Goal: Task Accomplishment & Management: Use online tool/utility

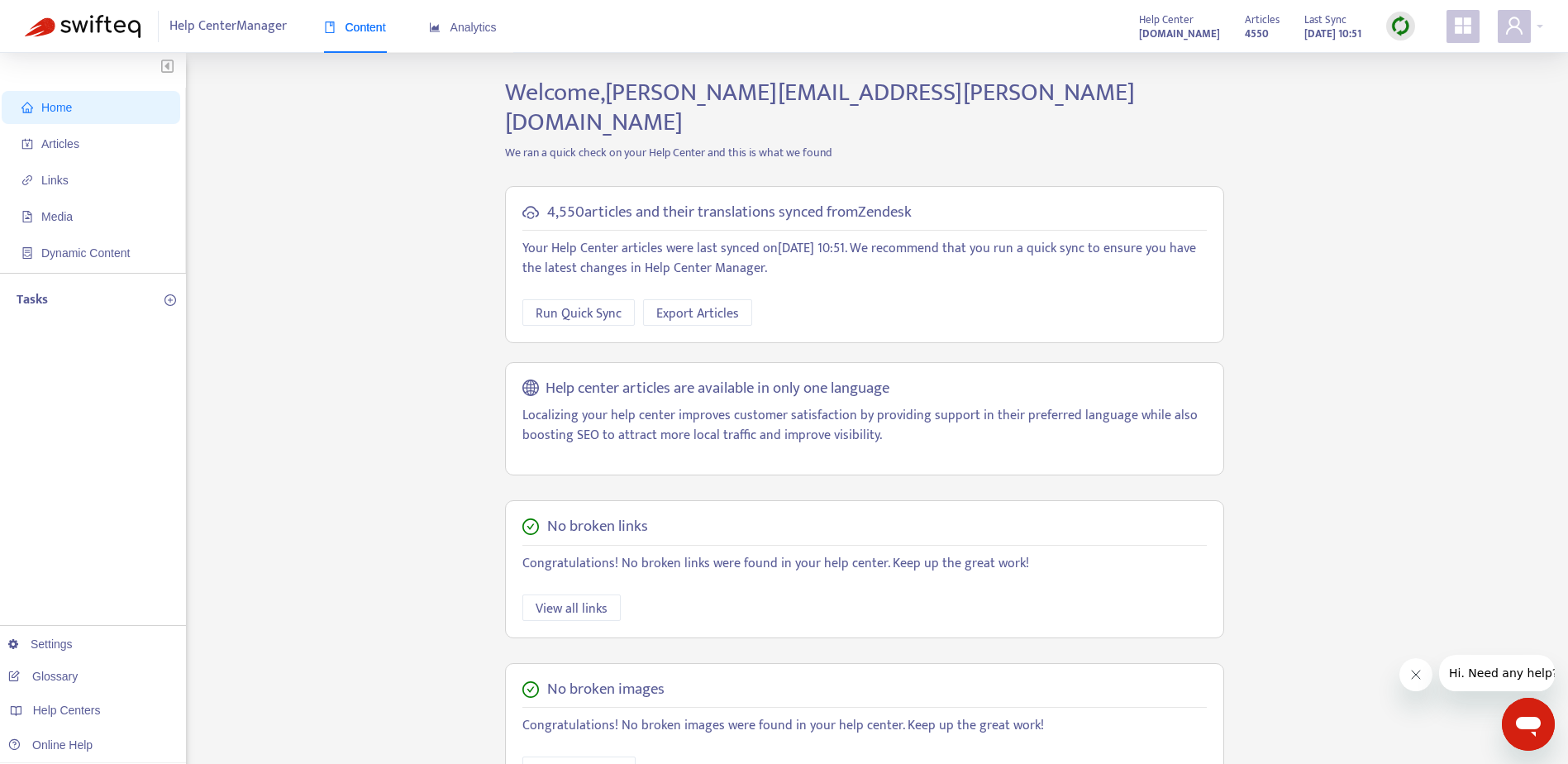
click at [1337, 130] on div "Home Articles Links Media Dynamic Content Tasks Settings Glossary Help Centers …" at bounding box center [784, 562] width 1518 height 967
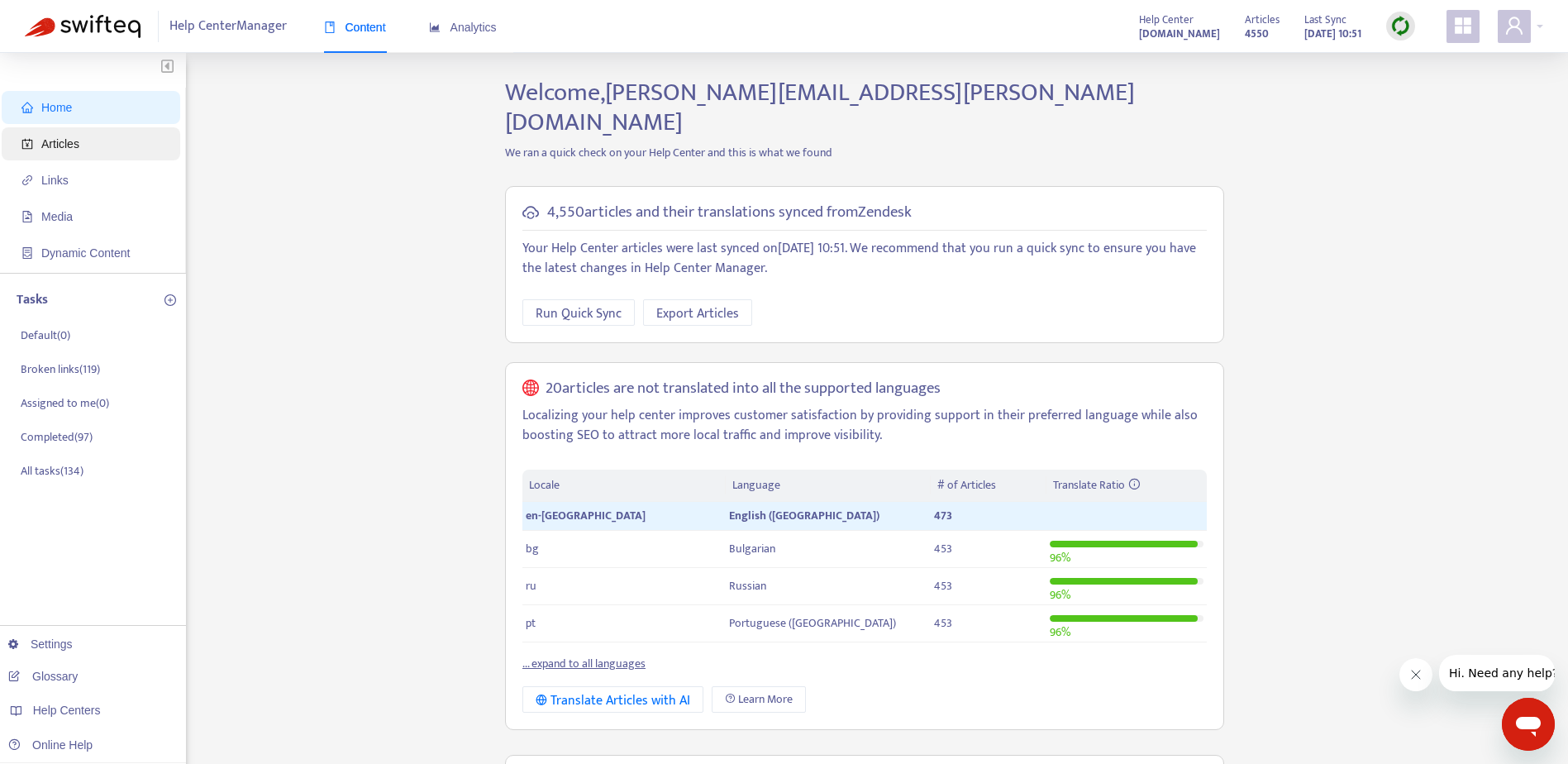
click at [95, 141] on span "Articles" at bounding box center [94, 144] width 145 height 33
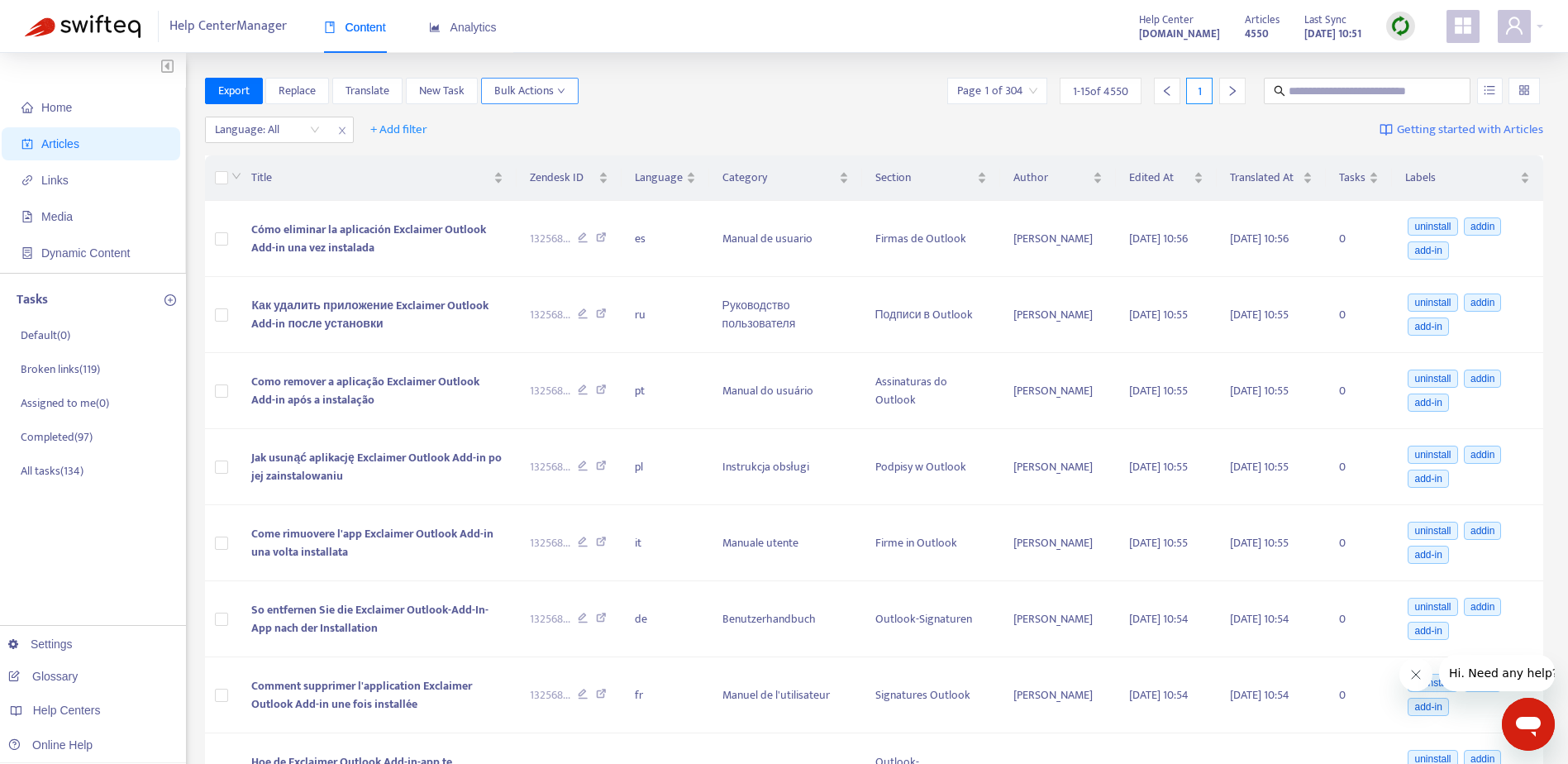
click at [539, 84] on span "Bulk Actions" at bounding box center [529, 91] width 71 height 19
click at [701, 83] on div "Export Replace Translate New Task Bulk Actions Page 1 of 304 1 - 15 of 4550 1" at bounding box center [874, 91] width 1339 height 27
click at [1352, 98] on input "text" at bounding box center [1368, 91] width 159 height 19
paste input "**********"
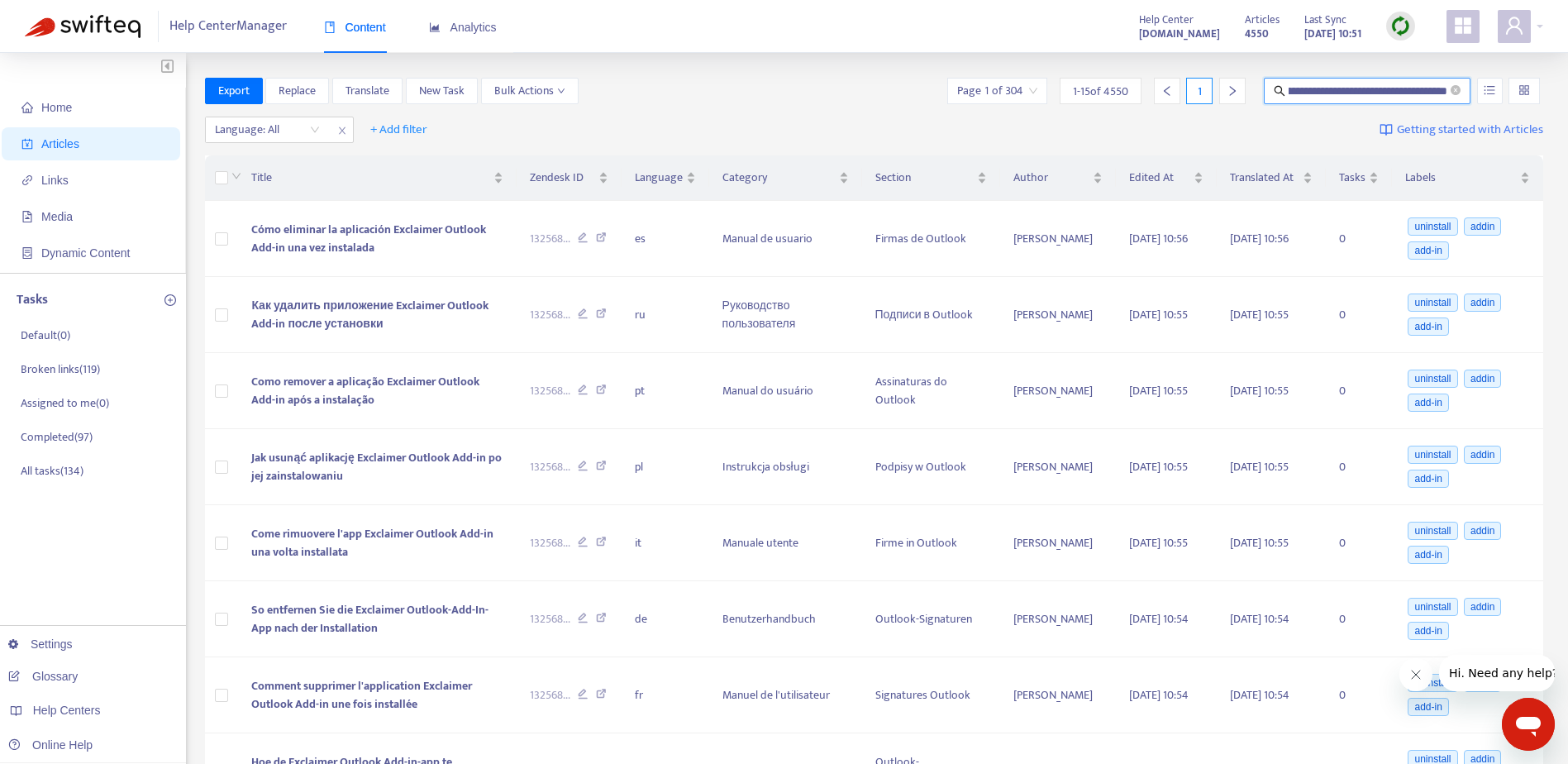
type input "**********"
click at [318, 91] on button "Replace" at bounding box center [297, 91] width 64 height 27
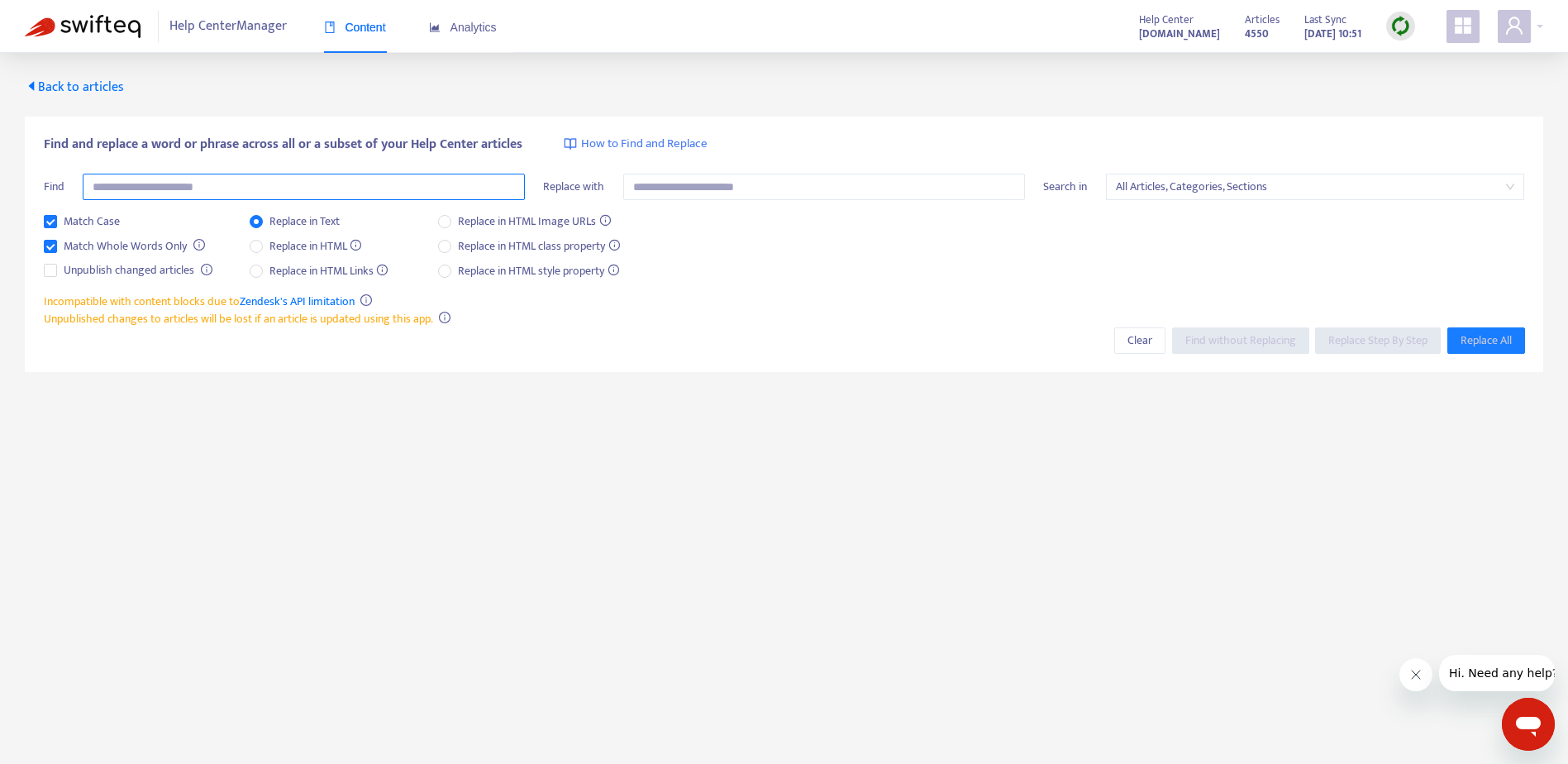
click at [295, 190] on input "text" at bounding box center [303, 187] width 443 height 27
paste input "**********"
click at [1249, 342] on span "Find without Replacing" at bounding box center [1240, 341] width 111 height 19
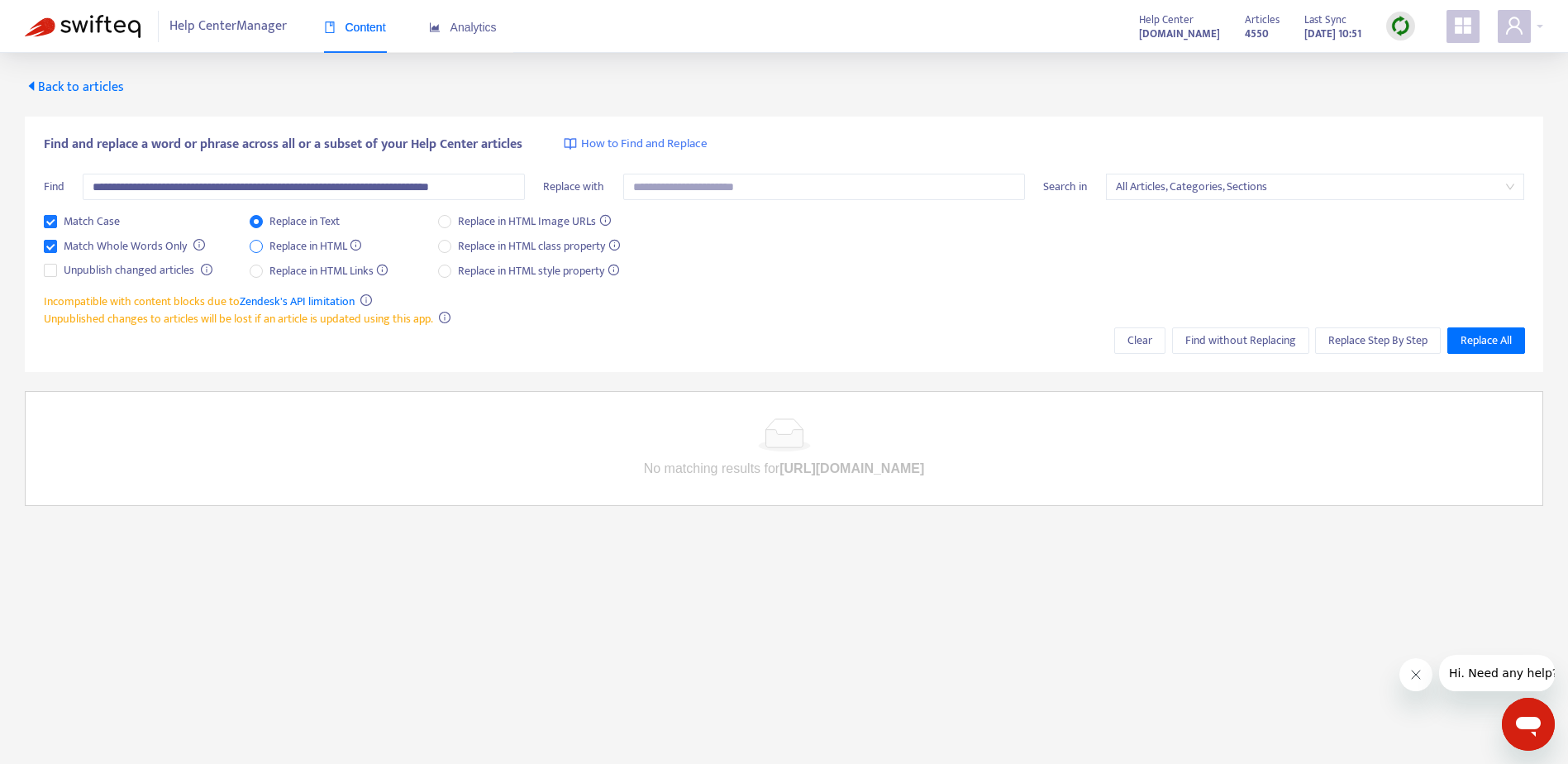
click at [326, 248] on span "Replace in HTML" at bounding box center [315, 246] width 106 height 19
click at [1259, 344] on span "Find without Replacing" at bounding box center [1240, 341] width 111 height 19
drag, startPoint x: 347, startPoint y: 189, endPoint x: 692, endPoint y: 186, distance: 345.0
click at [692, 187] on div "**********" at bounding box center [784, 193] width 1481 height 39
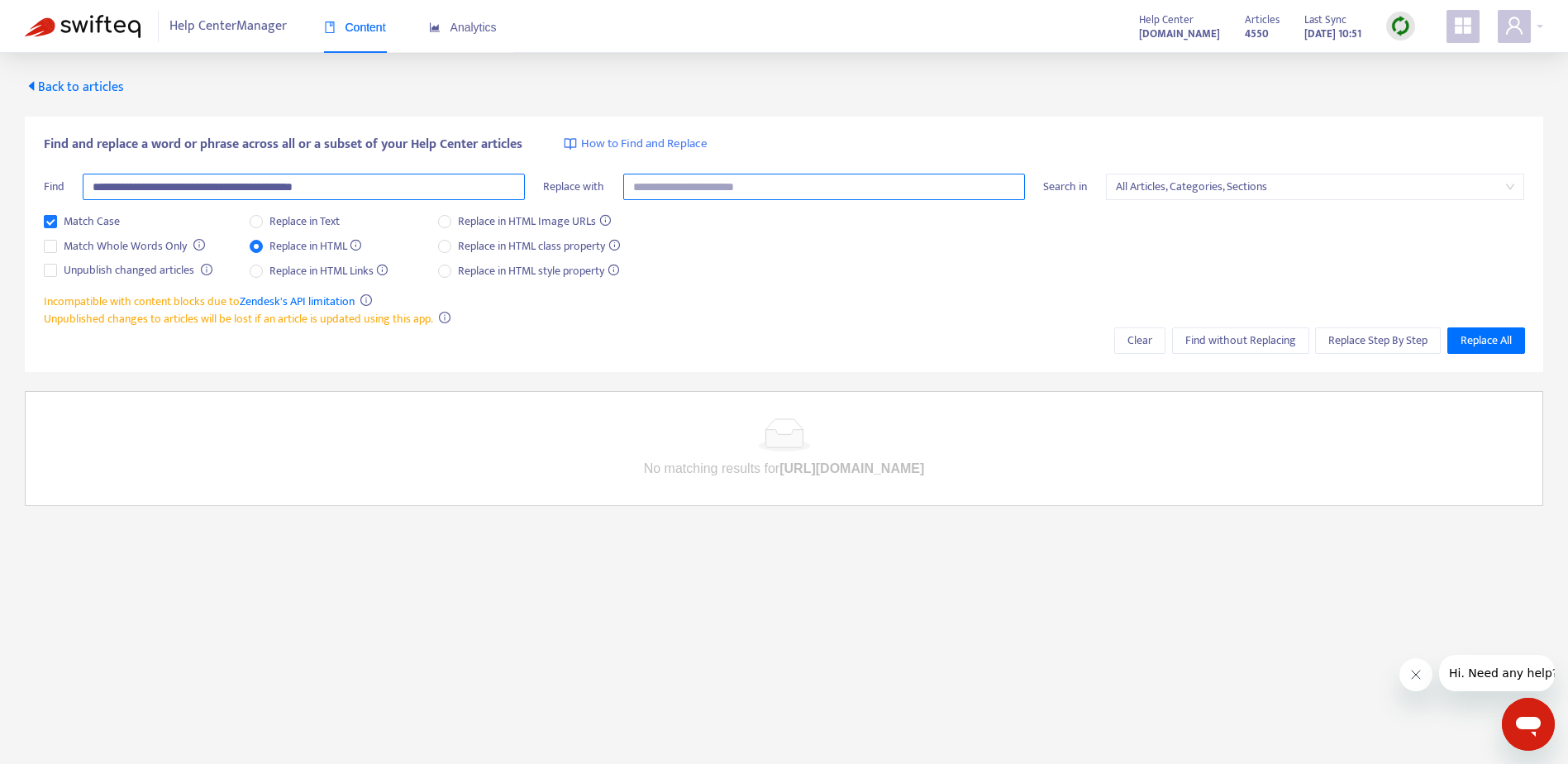
scroll to position [0, 0]
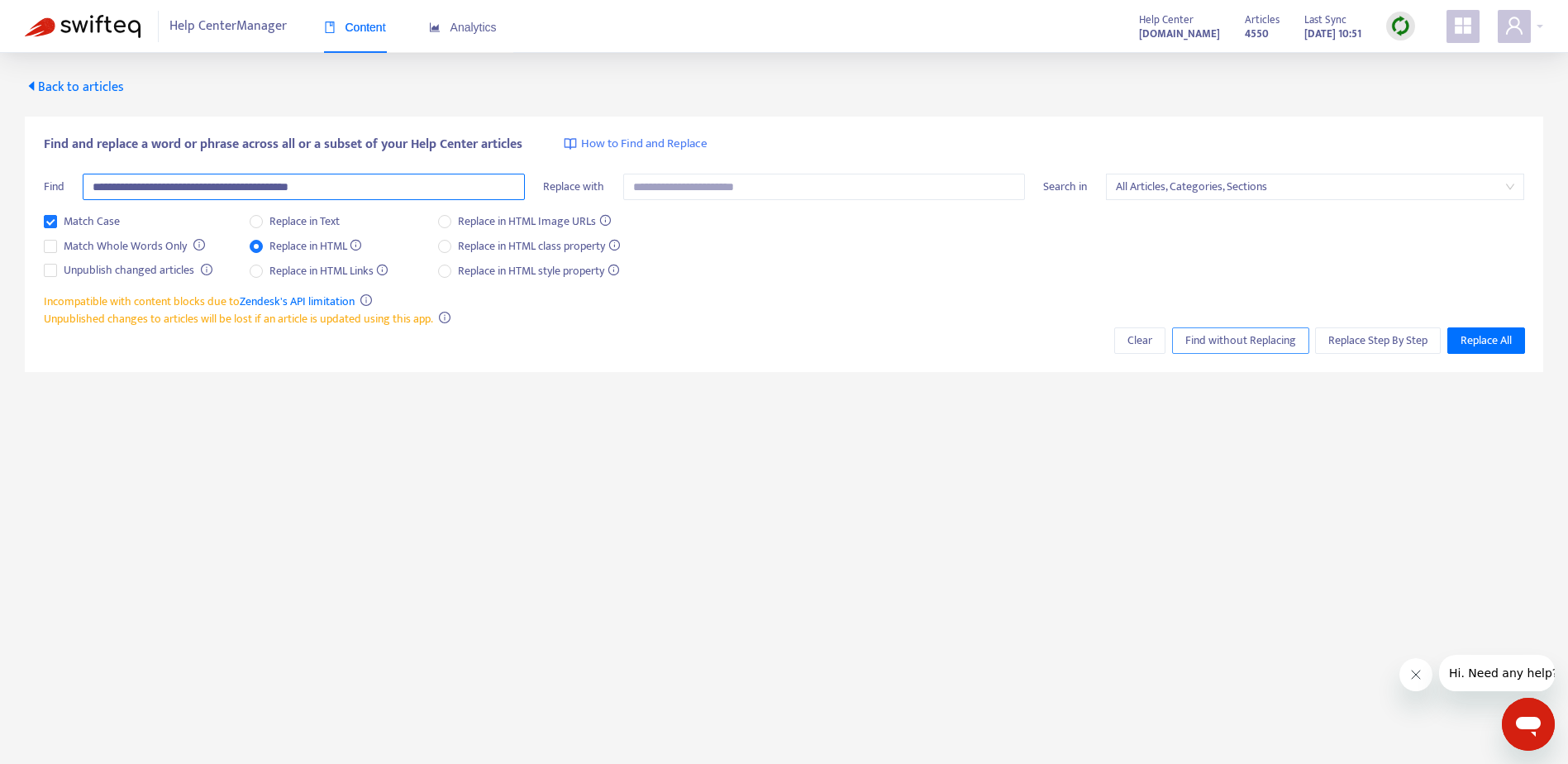
type input "**********"
click at [1258, 334] on span "Find without Replacing" at bounding box center [1240, 341] width 111 height 19
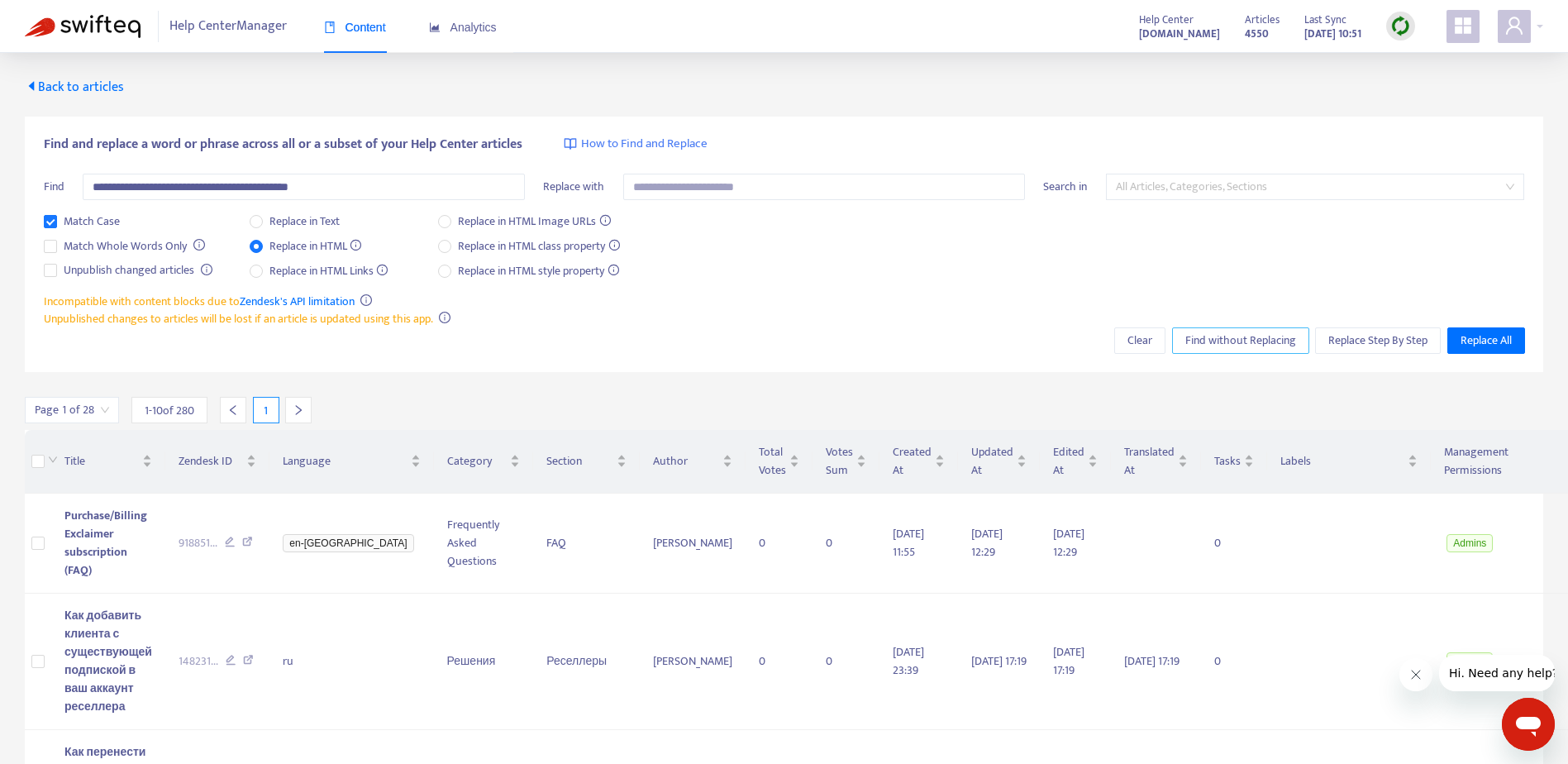
click at [1190, 188] on span "All Articles, Categories, Sections" at bounding box center [1315, 187] width 399 height 25
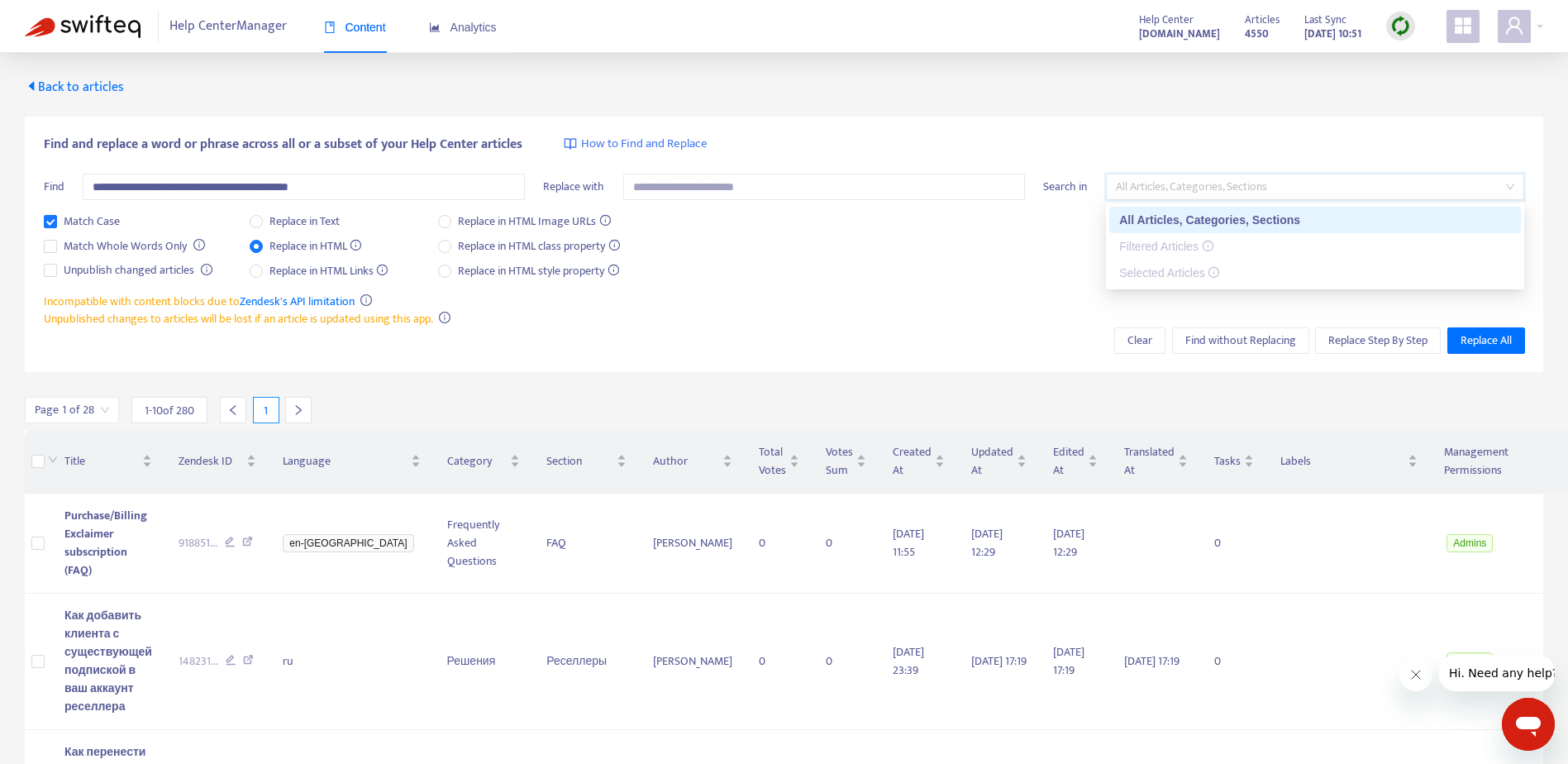
click at [1190, 188] on span "All Articles, Categories, Sections" at bounding box center [1315, 187] width 399 height 25
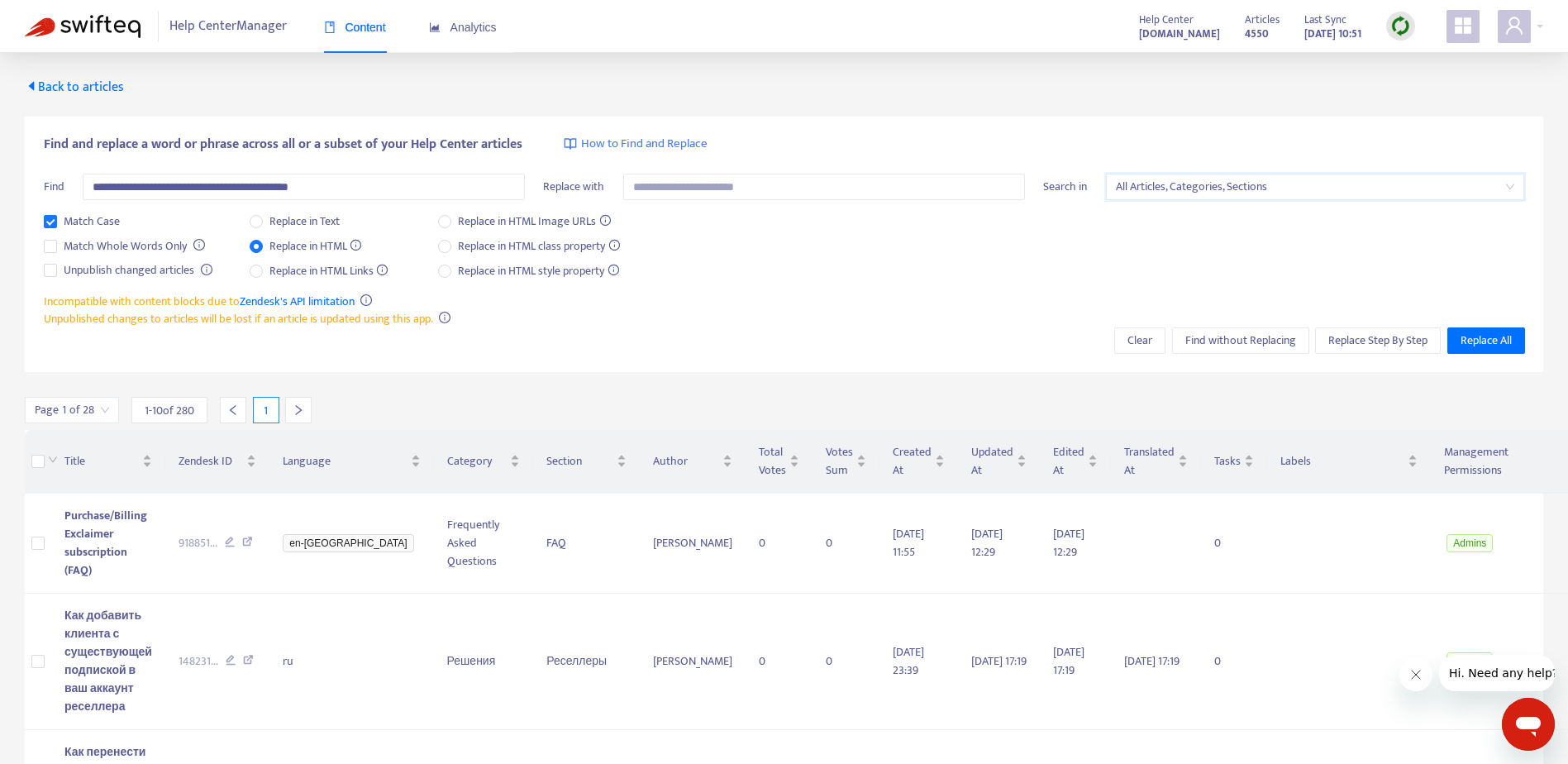
click at [1190, 188] on span "All Articles, Categories, Sections" at bounding box center [1315, 187] width 399 height 25
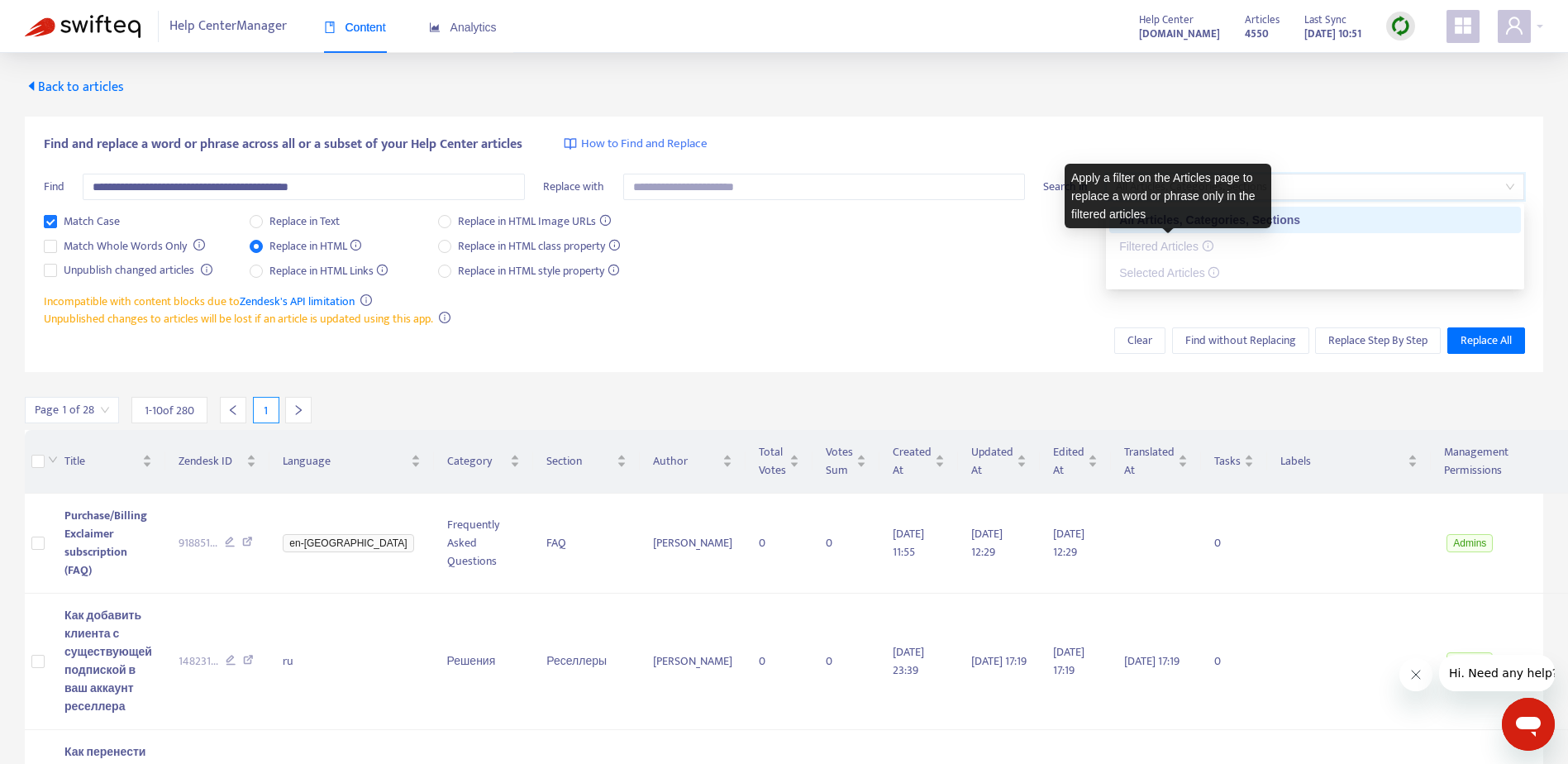
click at [1195, 240] on span "Filtered Articles" at bounding box center [1165, 246] width 93 height 13
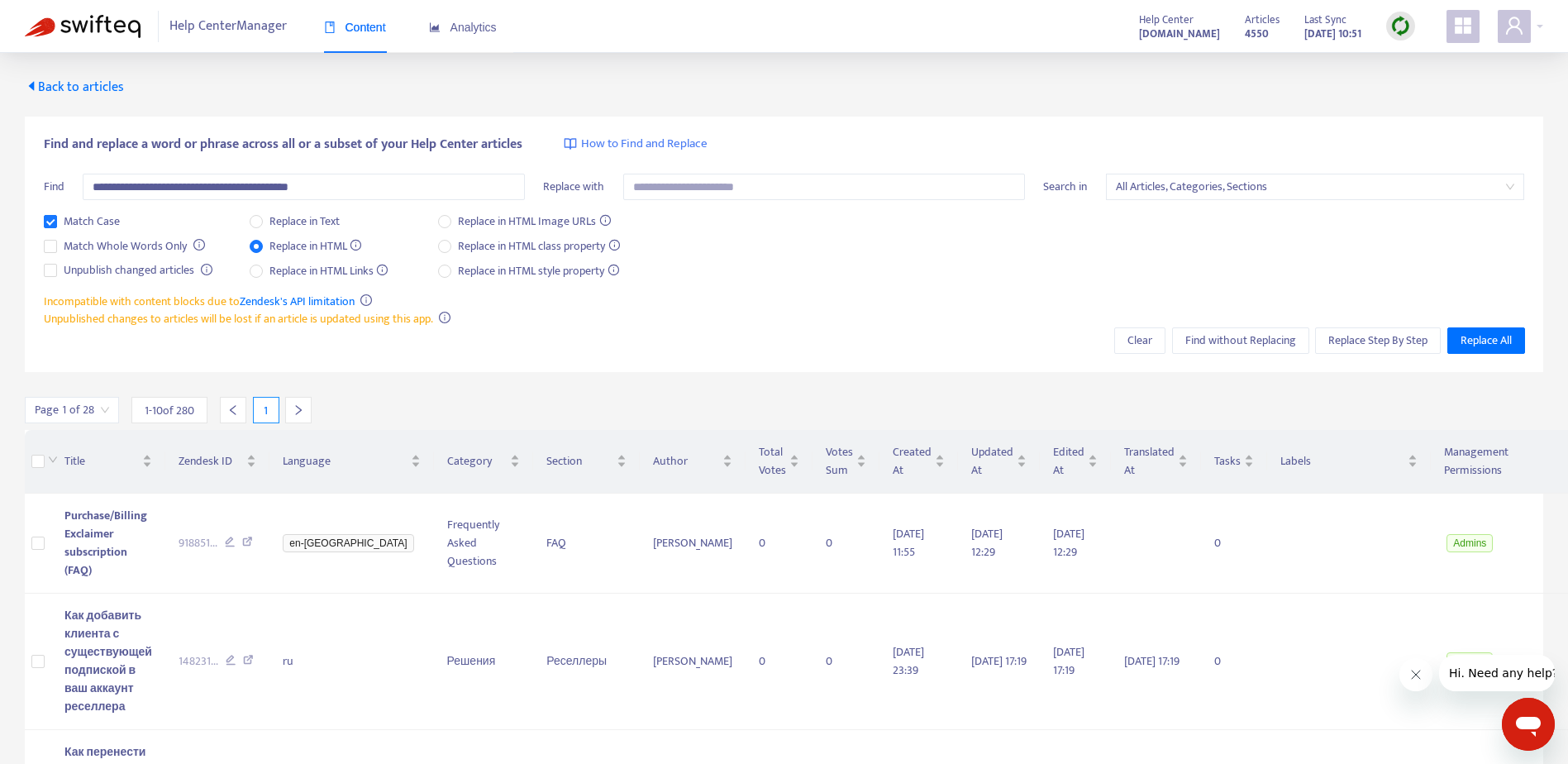
click at [915, 332] on div "**********" at bounding box center [784, 244] width 1518 height 256
click at [72, 87] on span "Back to articles" at bounding box center [74, 87] width 99 height 22
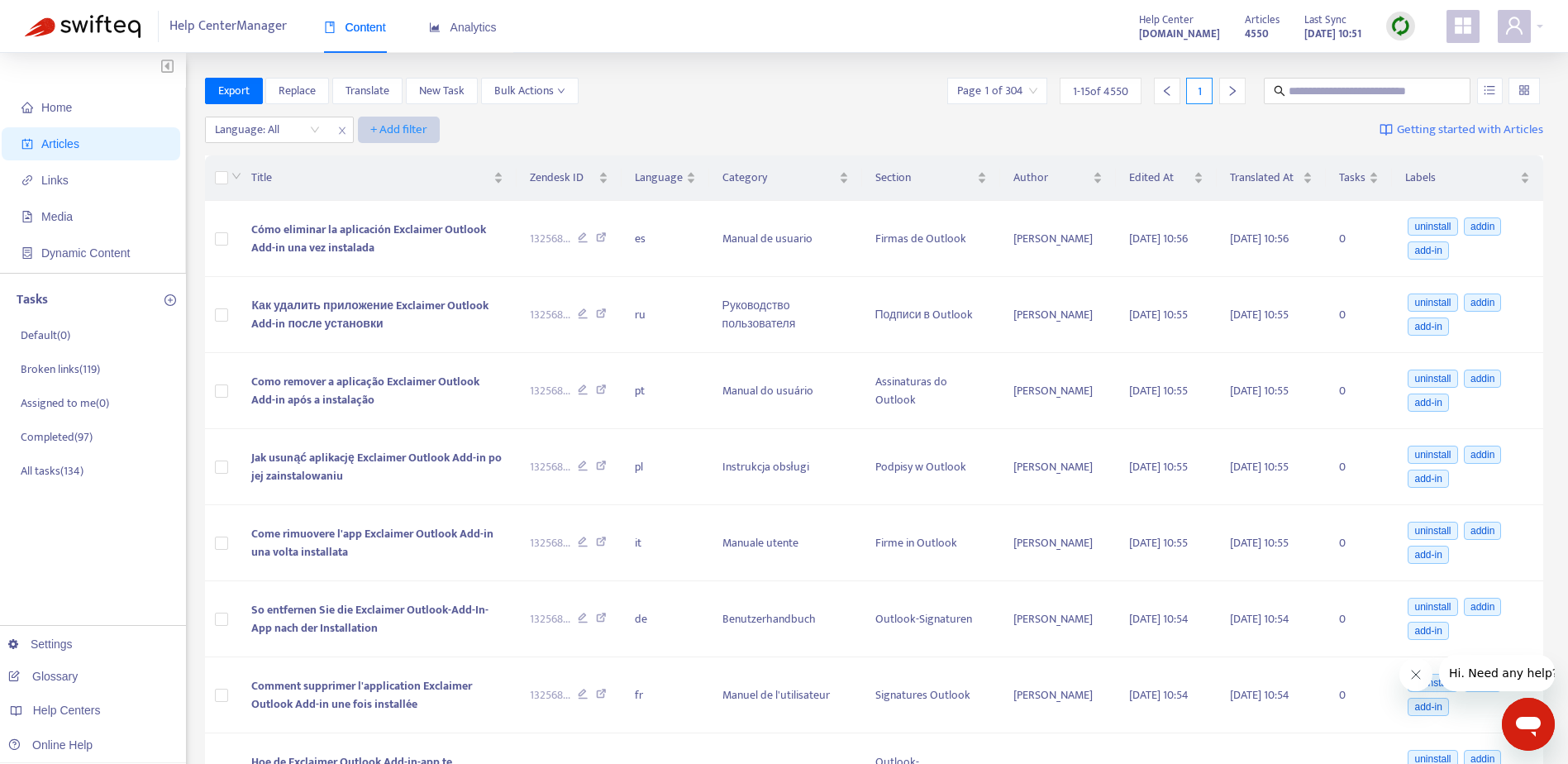
click at [412, 128] on span "+ Add filter" at bounding box center [398, 130] width 57 height 20
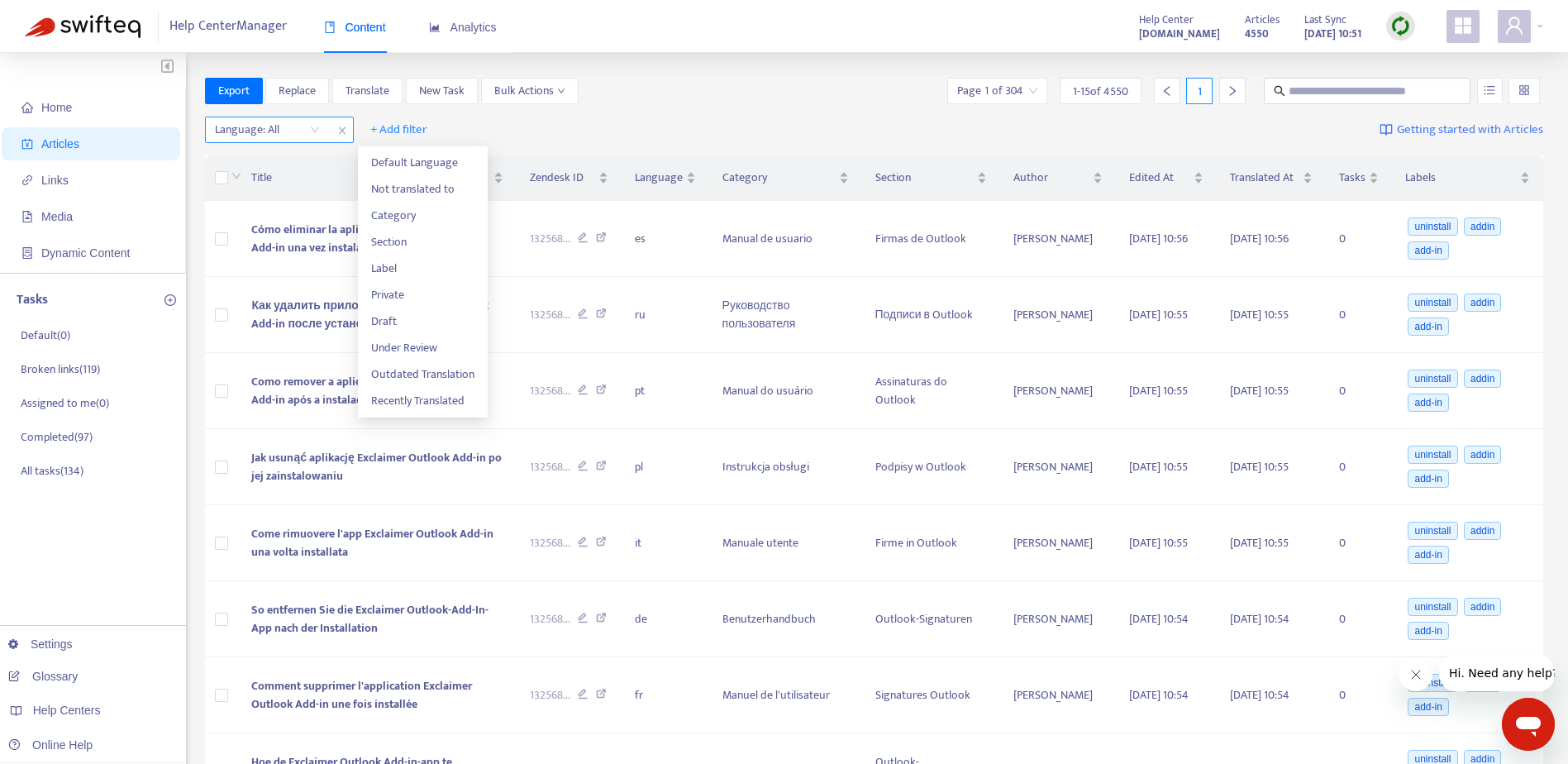
click at [325, 131] on div "Language: All" at bounding box center [267, 130] width 123 height 25
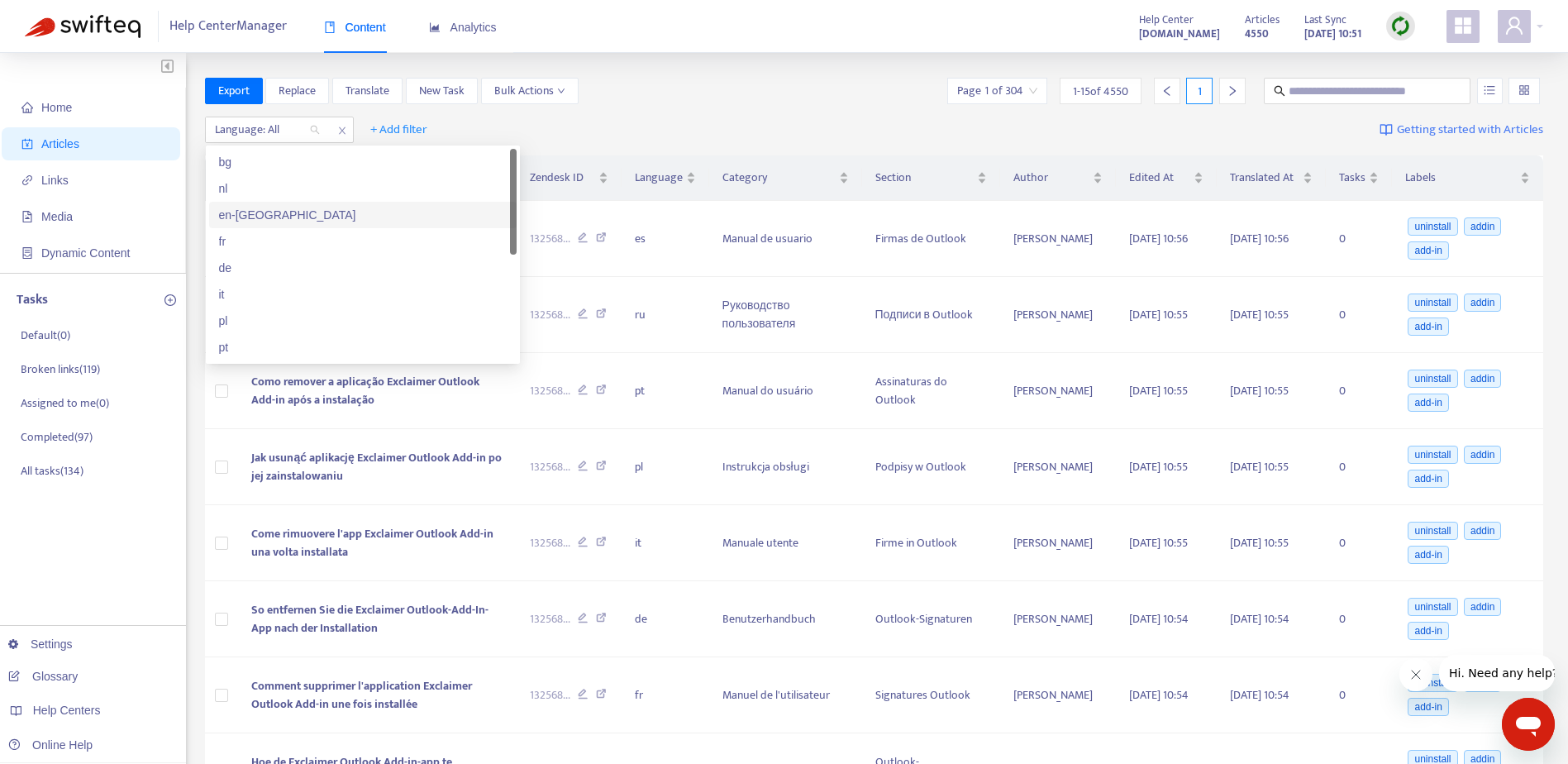
click at [256, 215] on div "en-[GEOGRAPHIC_DATA]" at bounding box center [363, 215] width 287 height 19
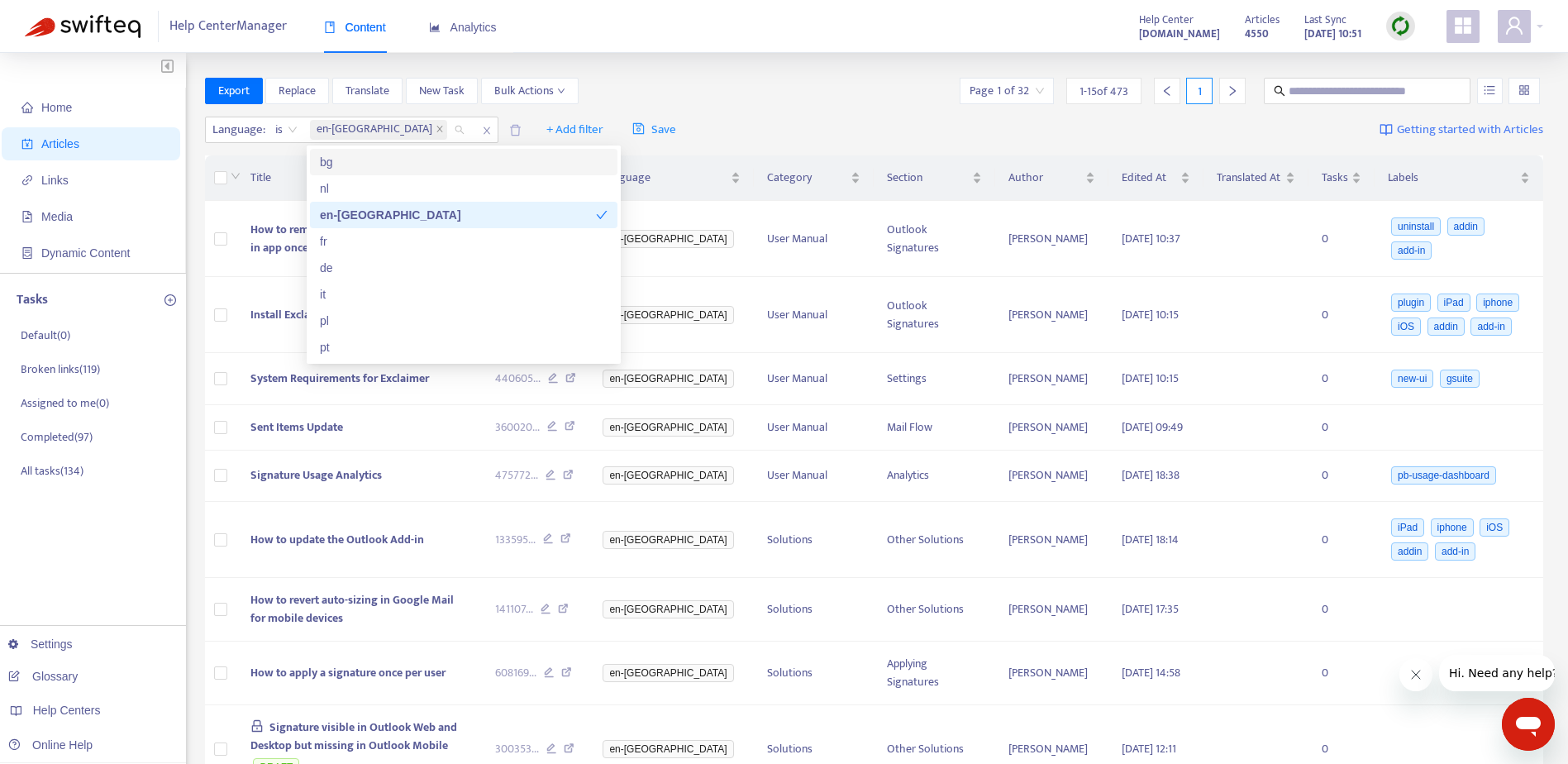
click at [809, 114] on div "Language : is en-gb + Add filter Save Getting started with Articles" at bounding box center [874, 130] width 1339 height 39
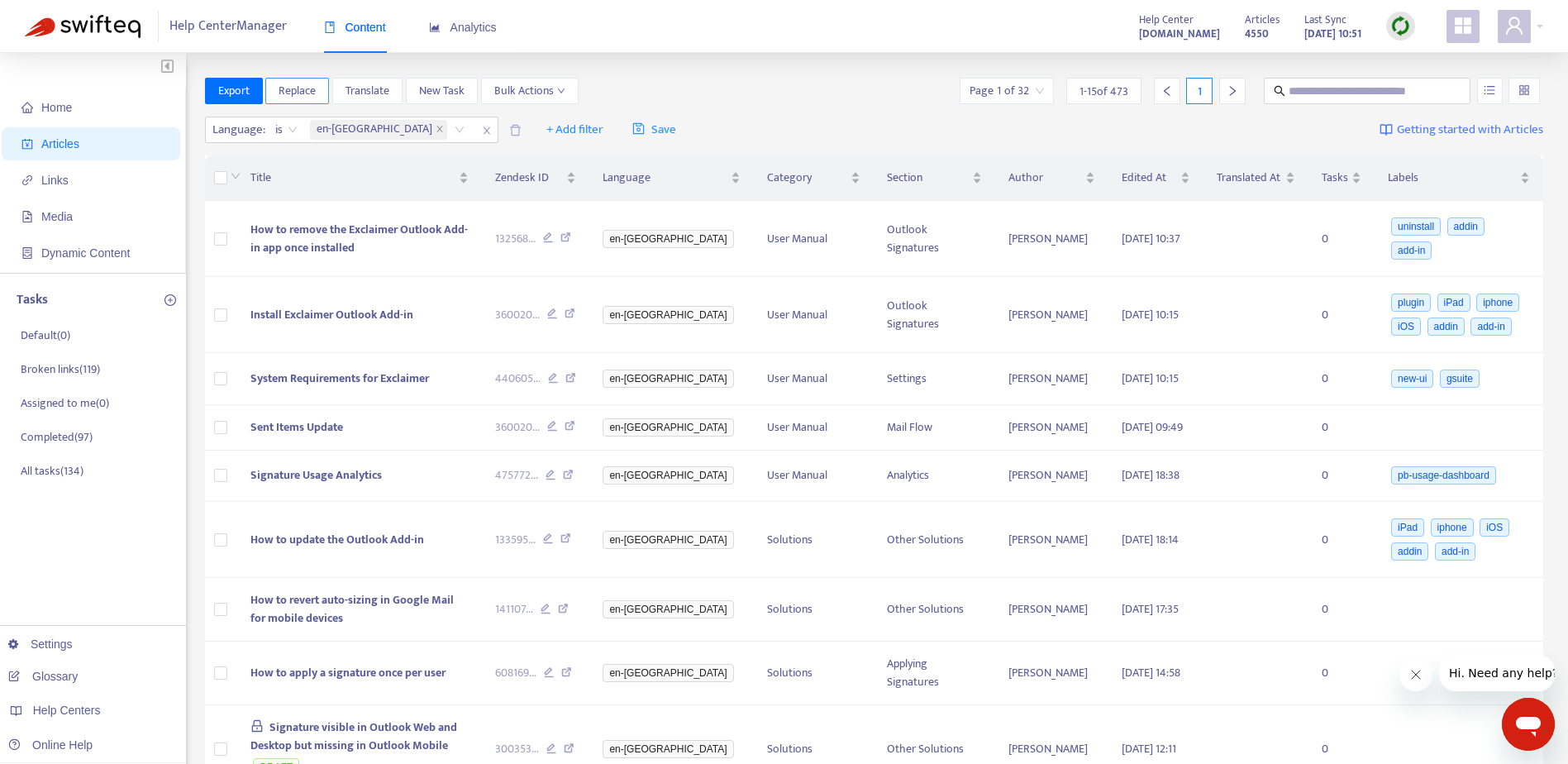
click at [296, 96] on span "Replace" at bounding box center [297, 91] width 37 height 19
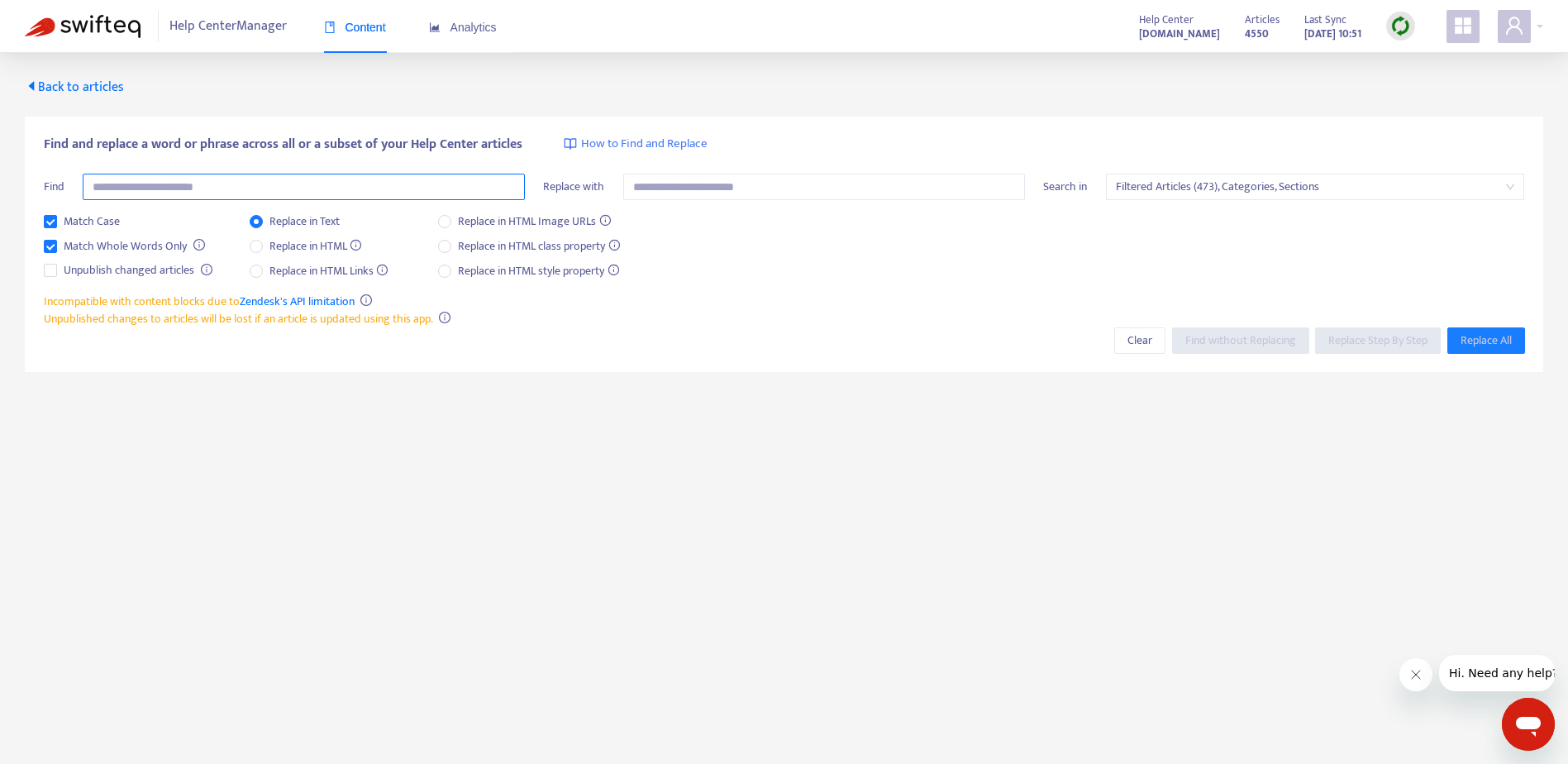
click at [333, 190] on input "text" at bounding box center [303, 187] width 443 height 27
paste input "**********"
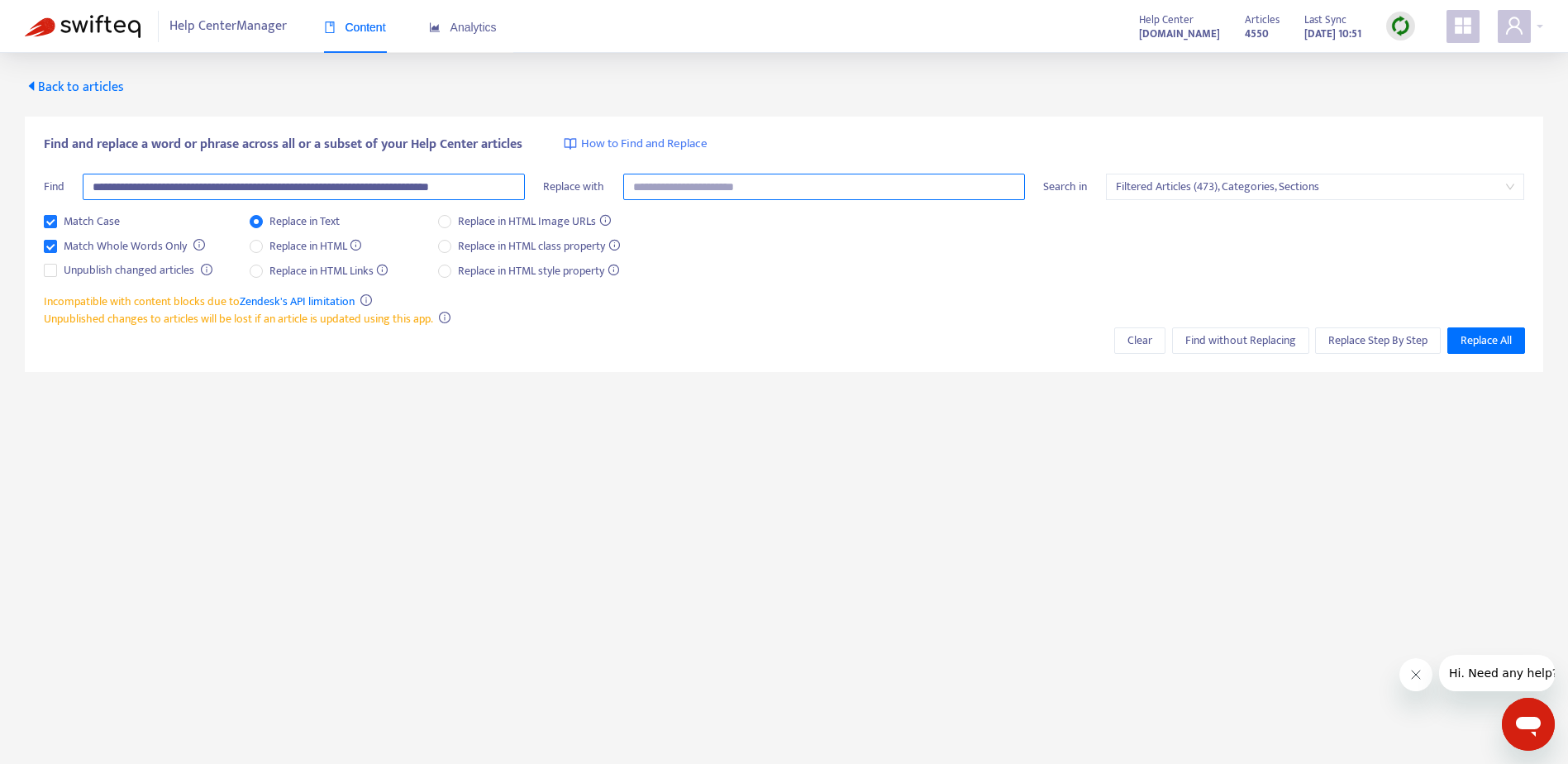
drag, startPoint x: 318, startPoint y: 188, endPoint x: 847, endPoint y: 174, distance: 529.2
click at [847, 174] on div "**********" at bounding box center [784, 193] width 1481 height 39
type input "**********"
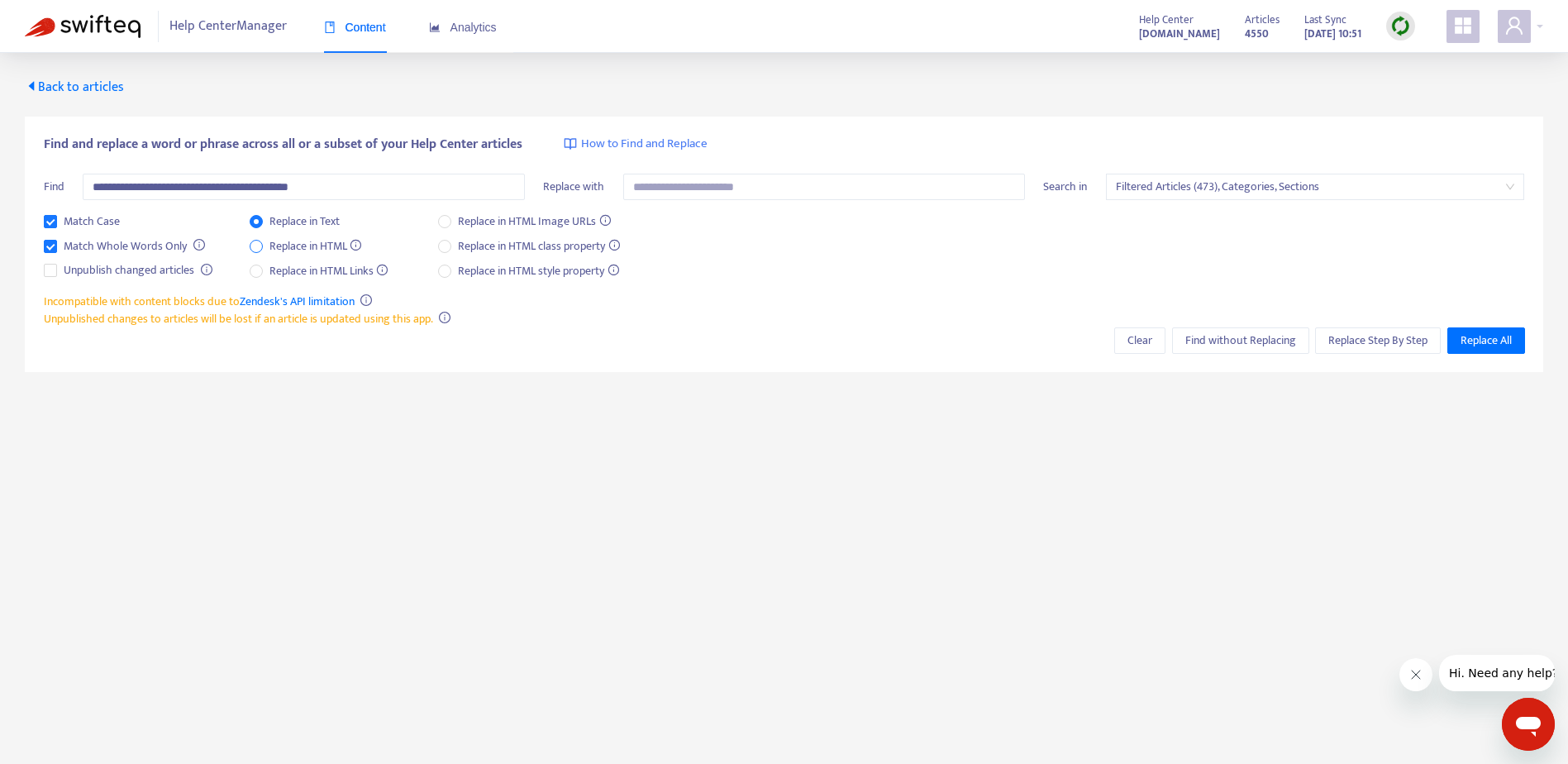
click at [302, 248] on span "Replace in HTML" at bounding box center [315, 246] width 106 height 19
click at [1202, 345] on span "Find without Replacing" at bounding box center [1240, 341] width 111 height 19
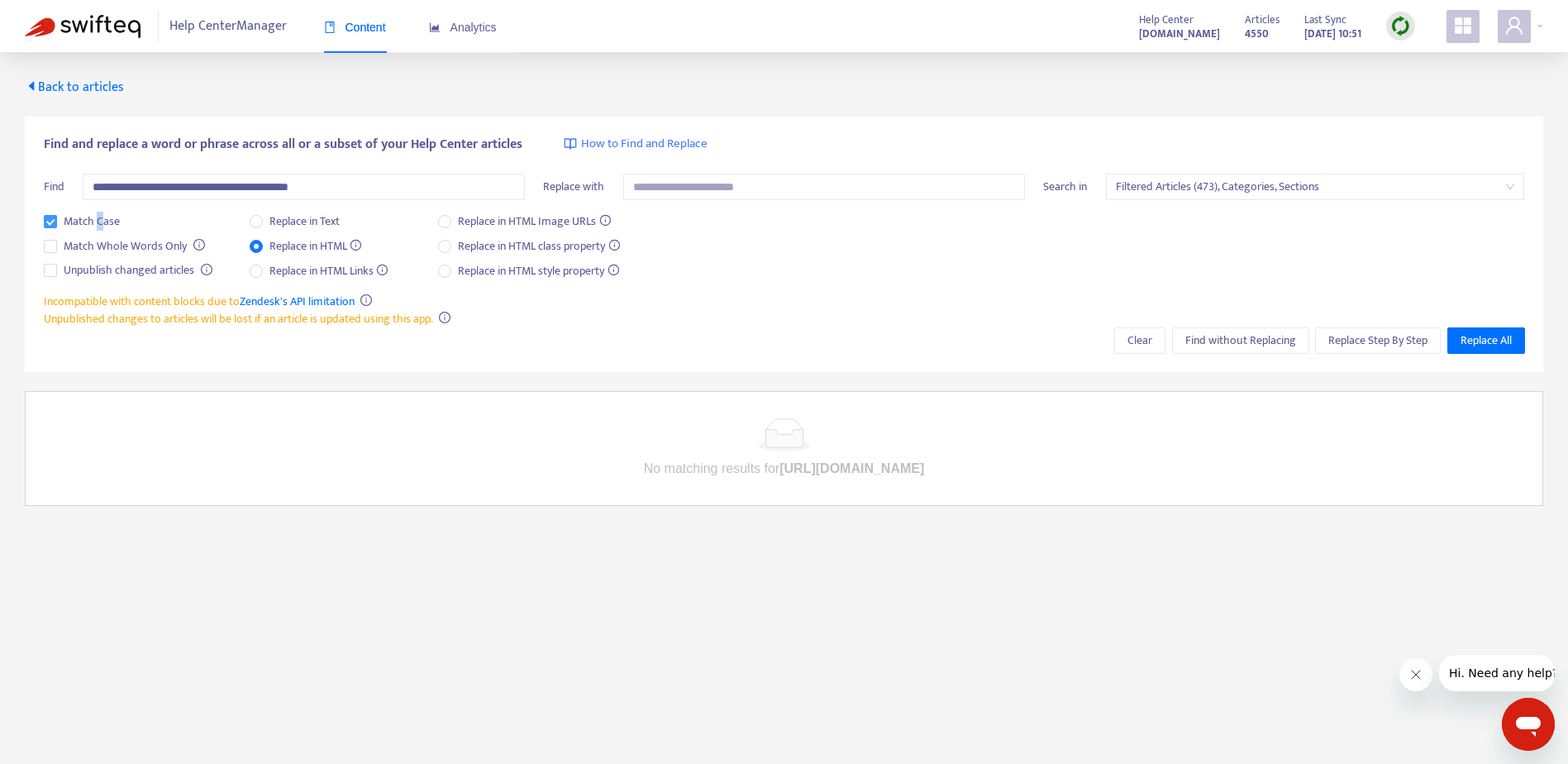
click at [99, 219] on span "Match Case" at bounding box center [91, 221] width 69 height 19
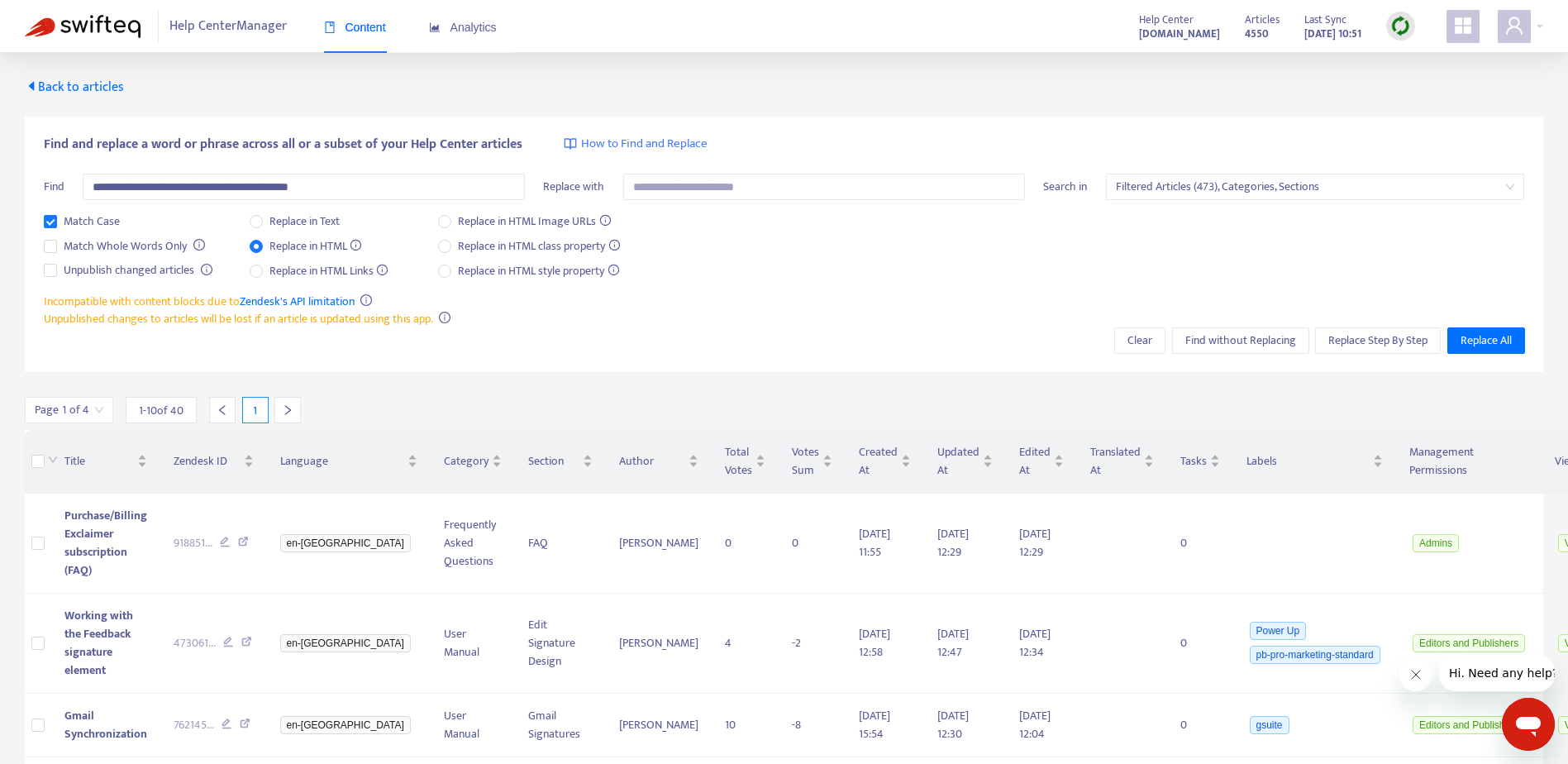
click at [758, 330] on div "**********" at bounding box center [784, 244] width 1518 height 256
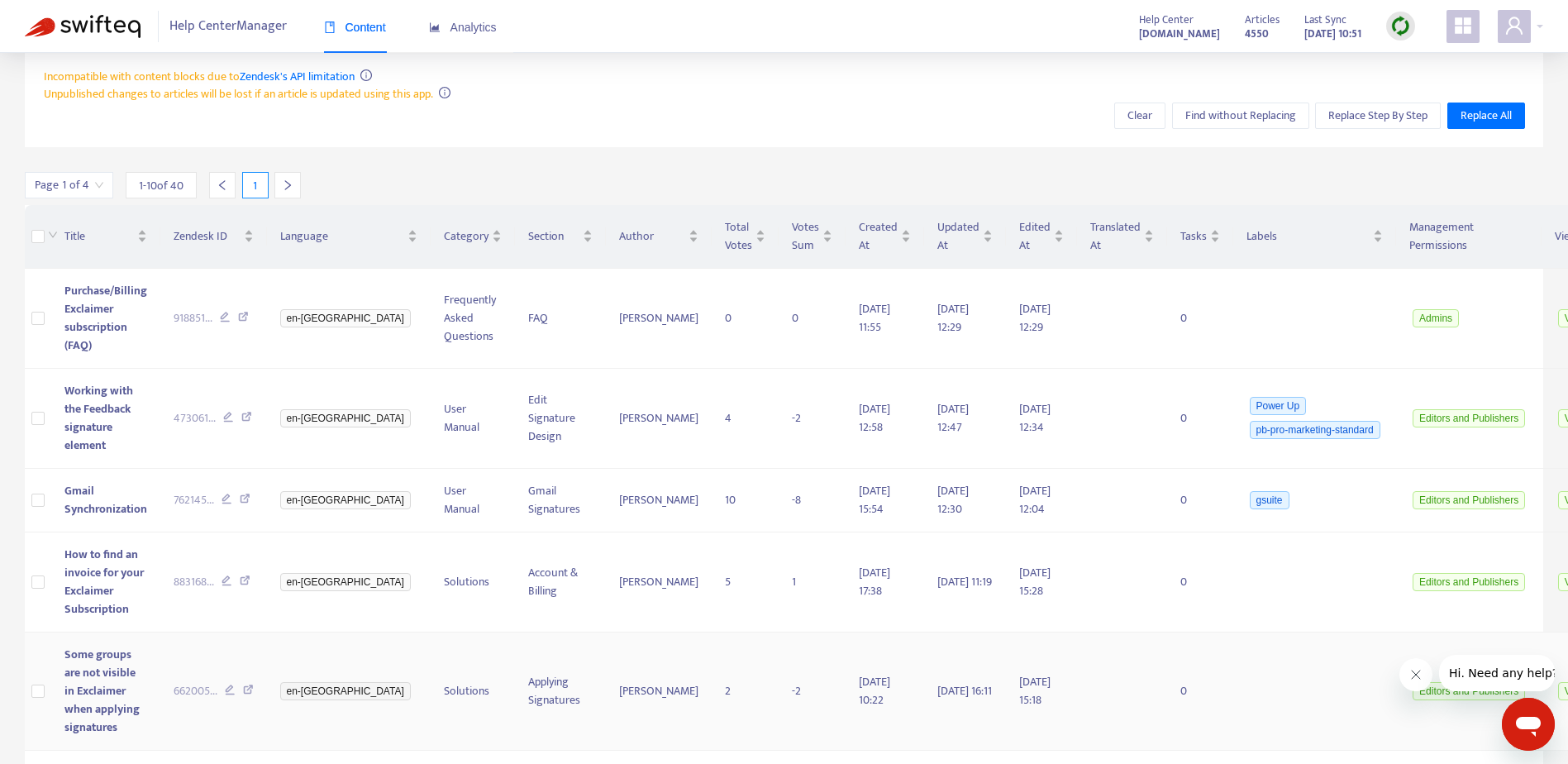
scroll to position [222, 0]
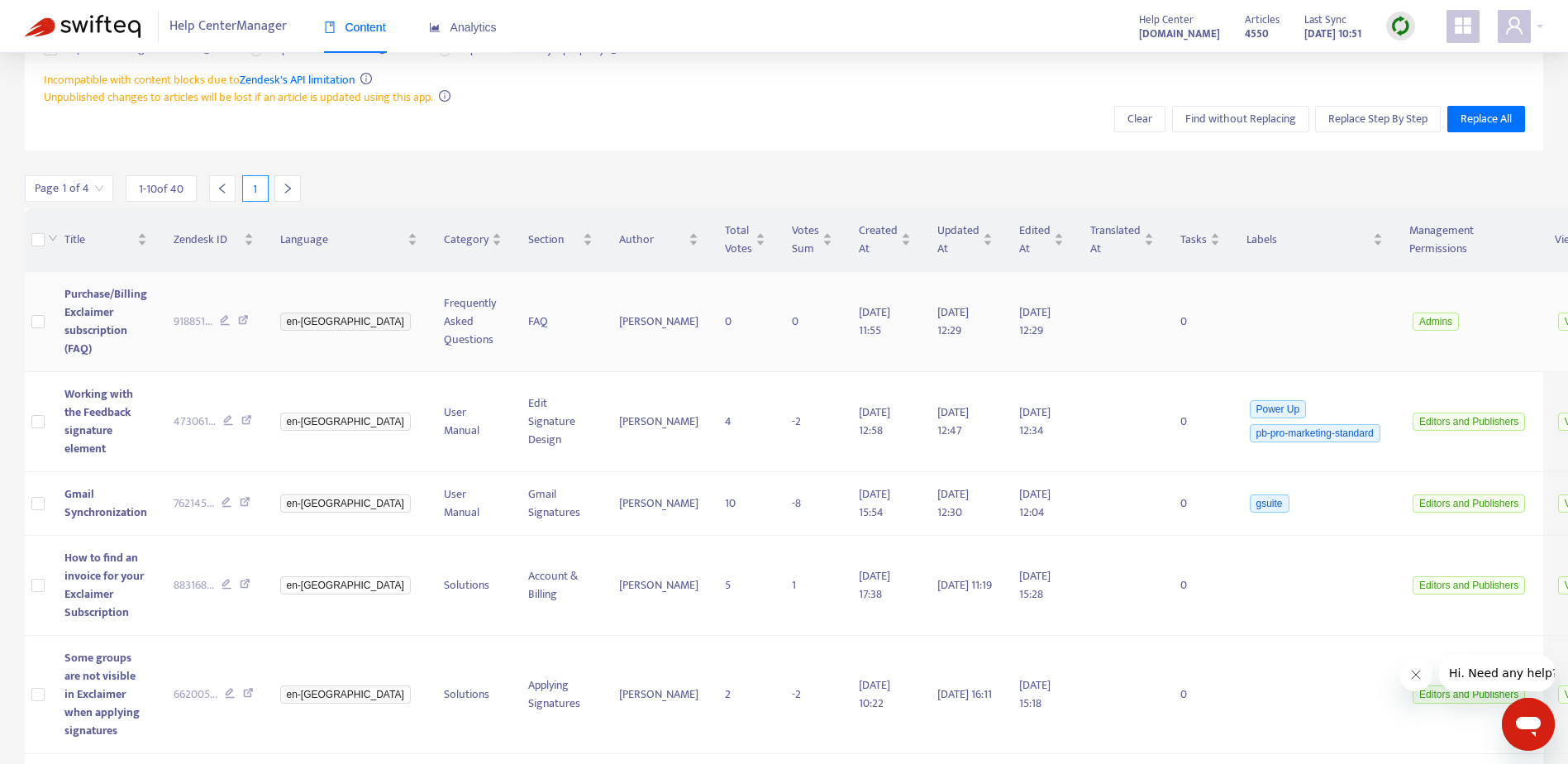
click at [240, 320] on icon at bounding box center [243, 322] width 11 height 15
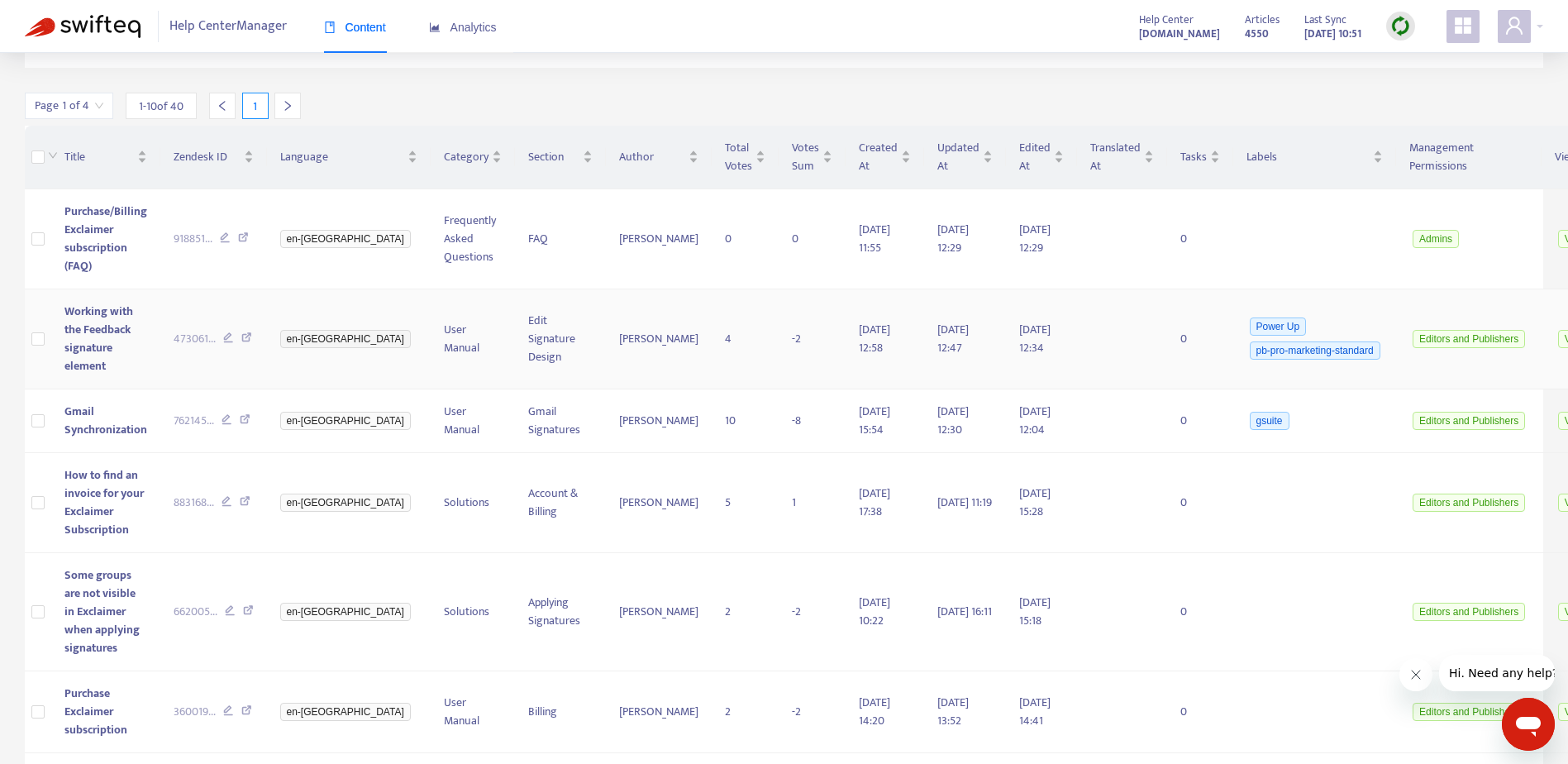
click at [247, 335] on icon at bounding box center [247, 340] width 11 height 15
click at [245, 418] on icon at bounding box center [245, 421] width 11 height 15
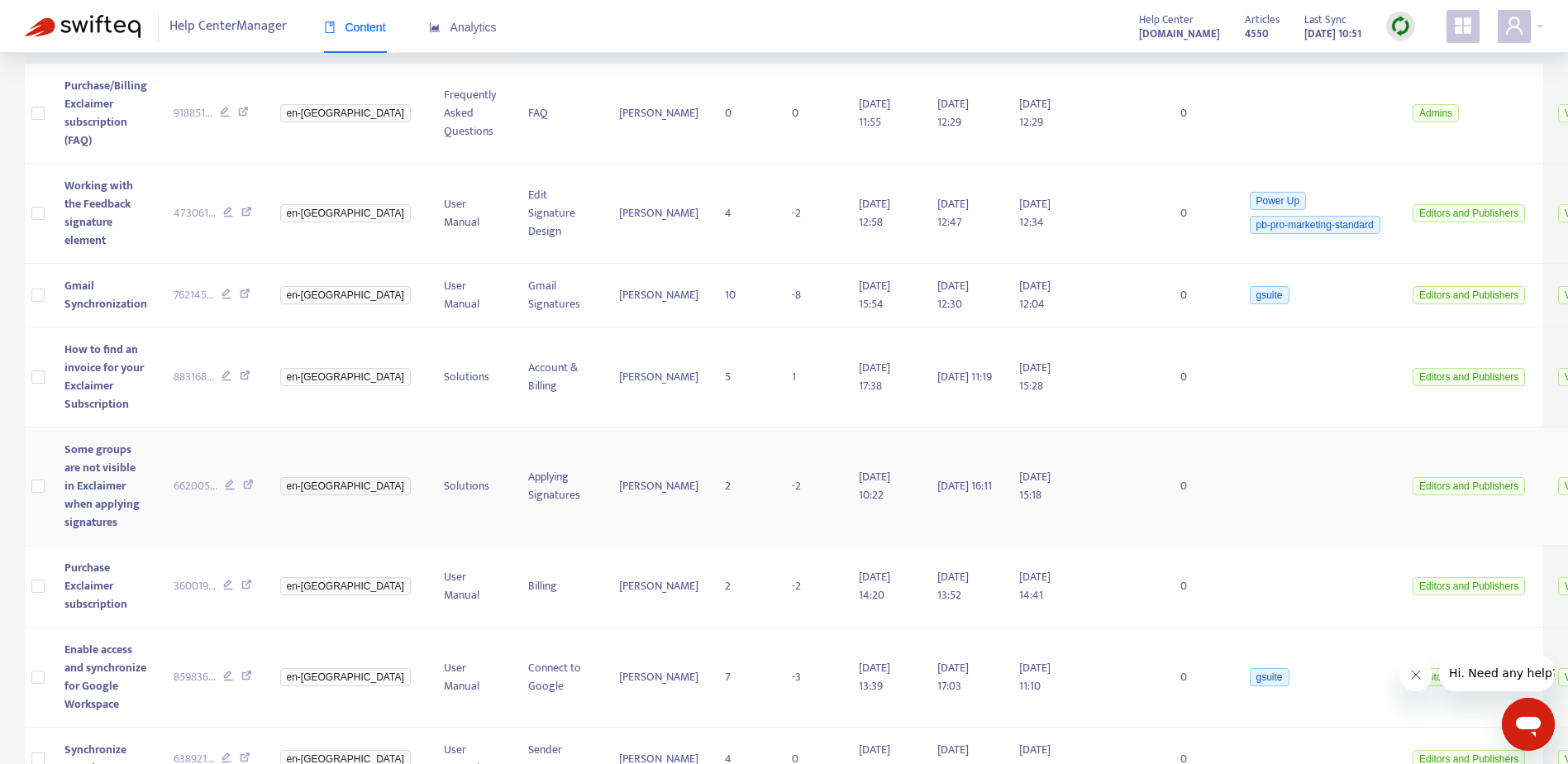
scroll to position [469, 0]
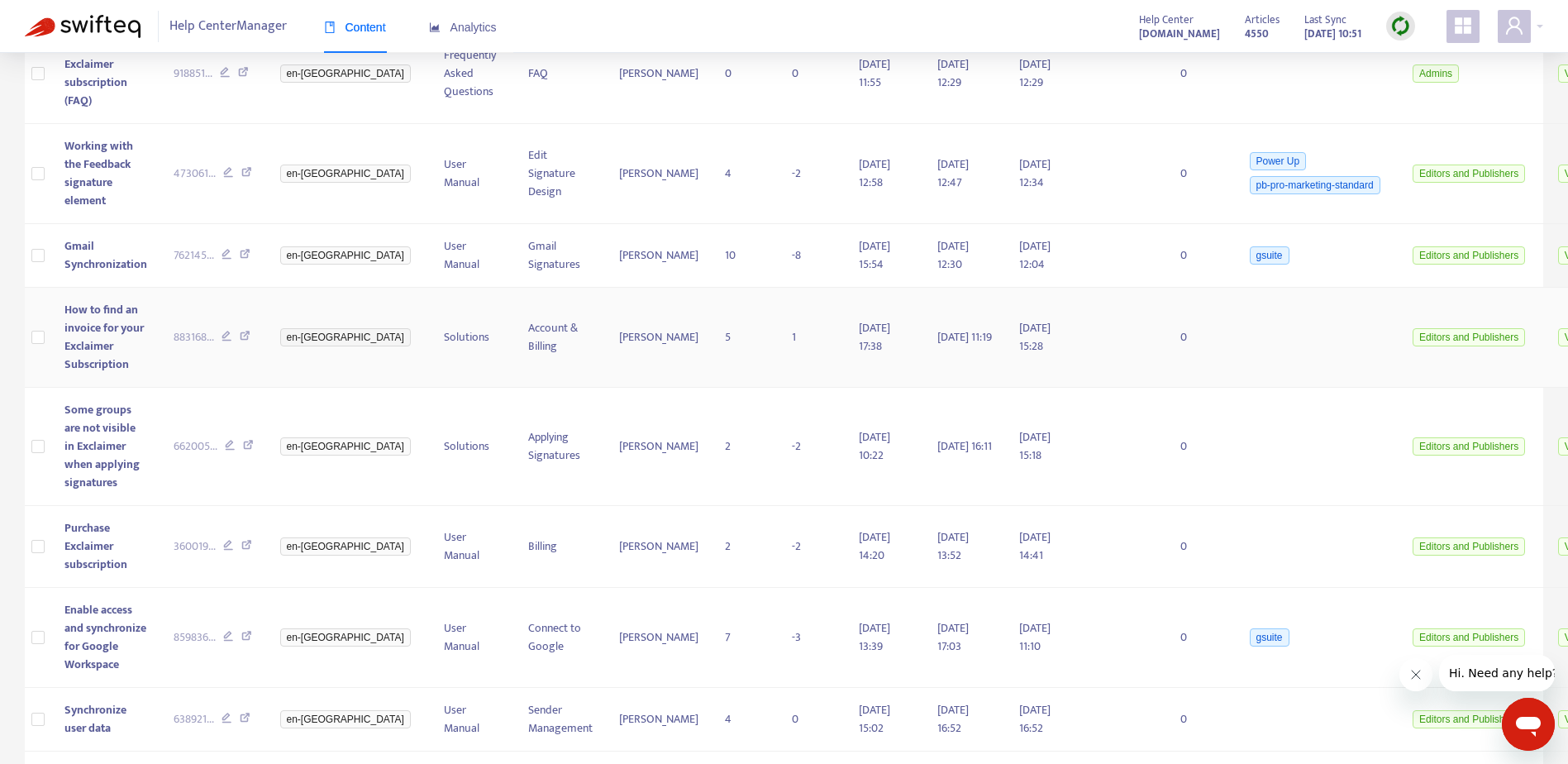
click at [239, 332] on icon at bounding box center [245, 338] width 11 height 15
click at [245, 445] on icon at bounding box center [248, 447] width 11 height 15
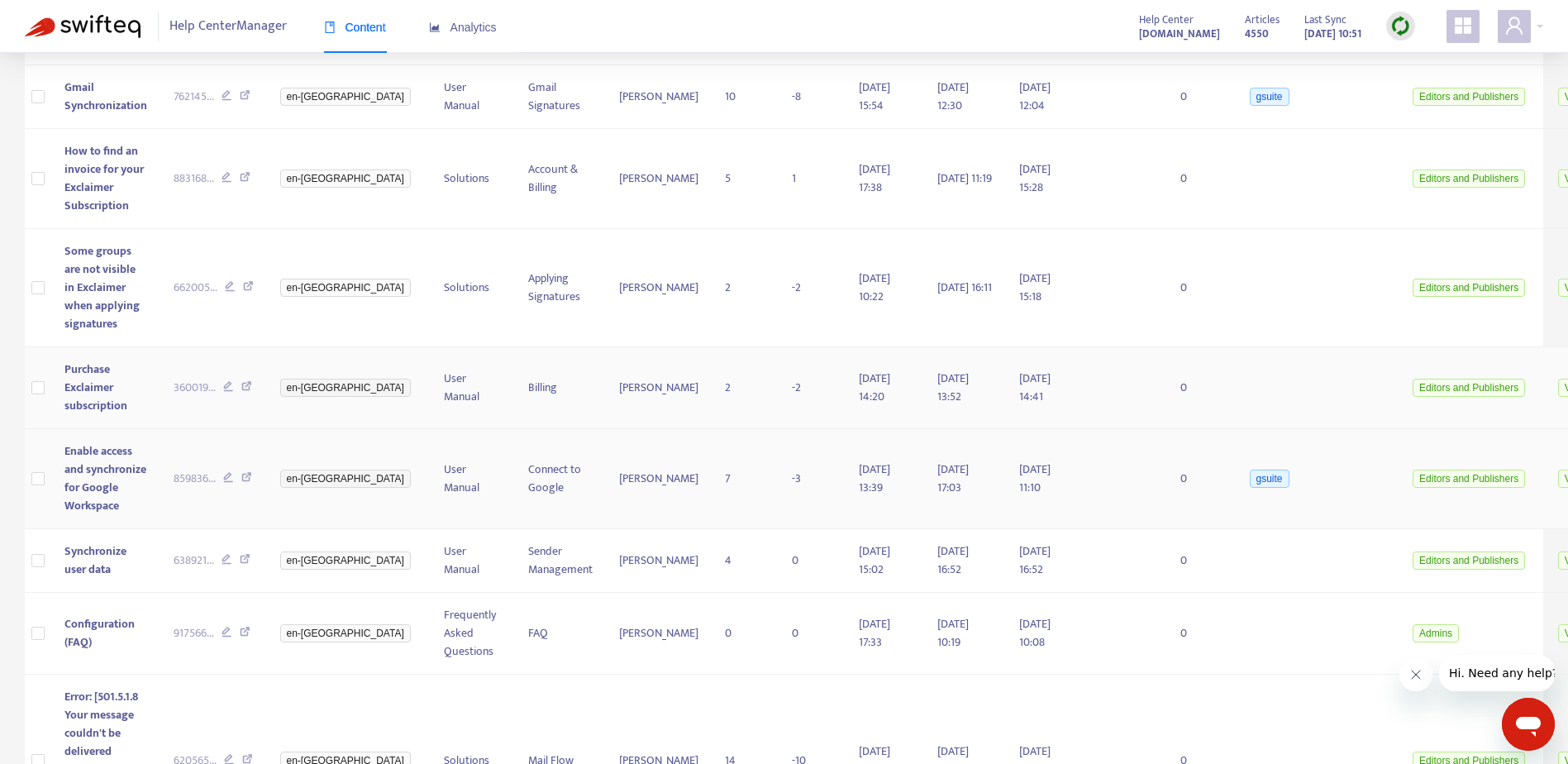
scroll to position [635, 0]
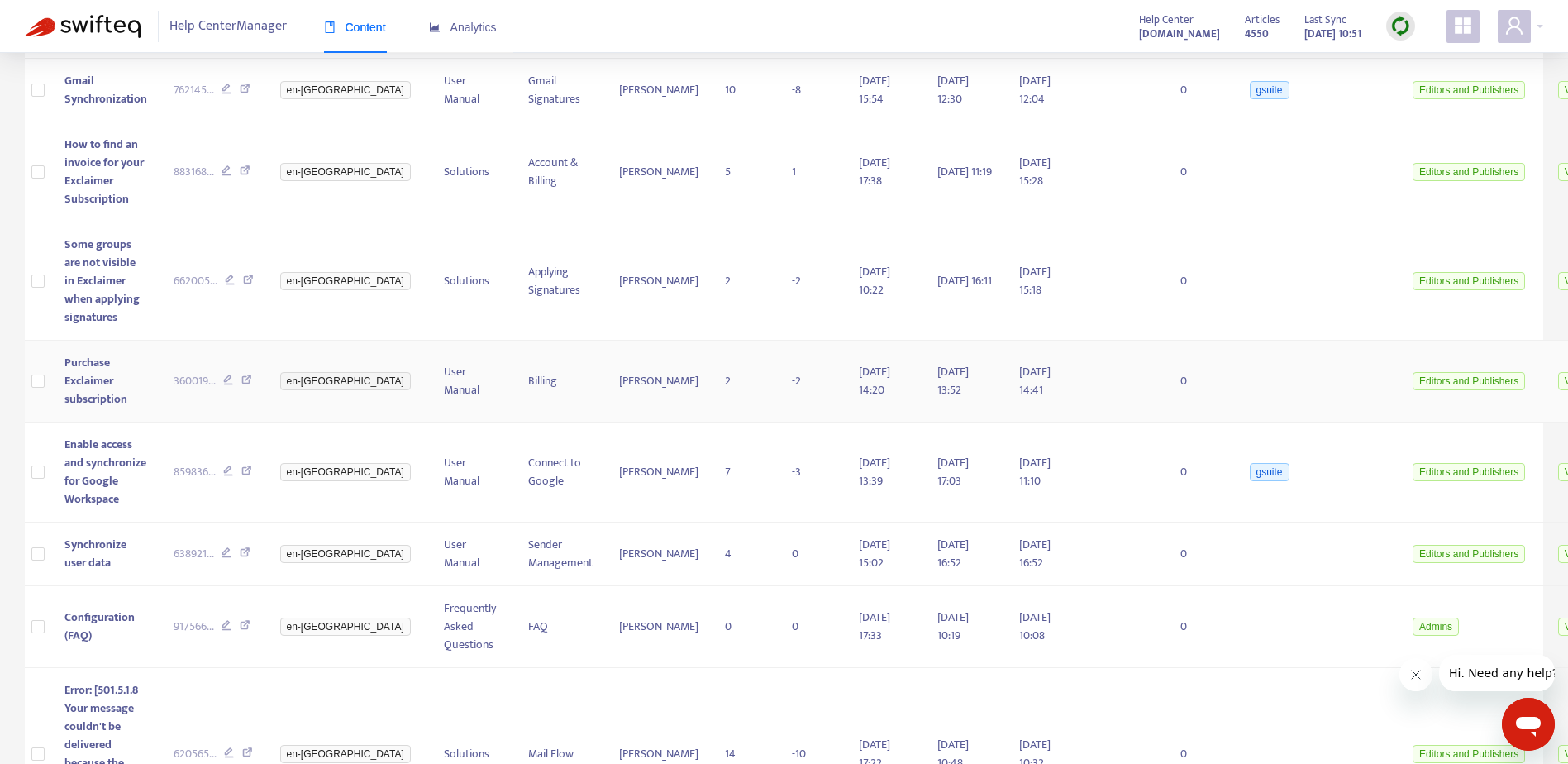
click at [243, 376] on icon at bounding box center [247, 382] width 11 height 15
click at [248, 468] on icon at bounding box center [247, 473] width 11 height 15
click at [247, 553] on icon at bounding box center [245, 555] width 11 height 15
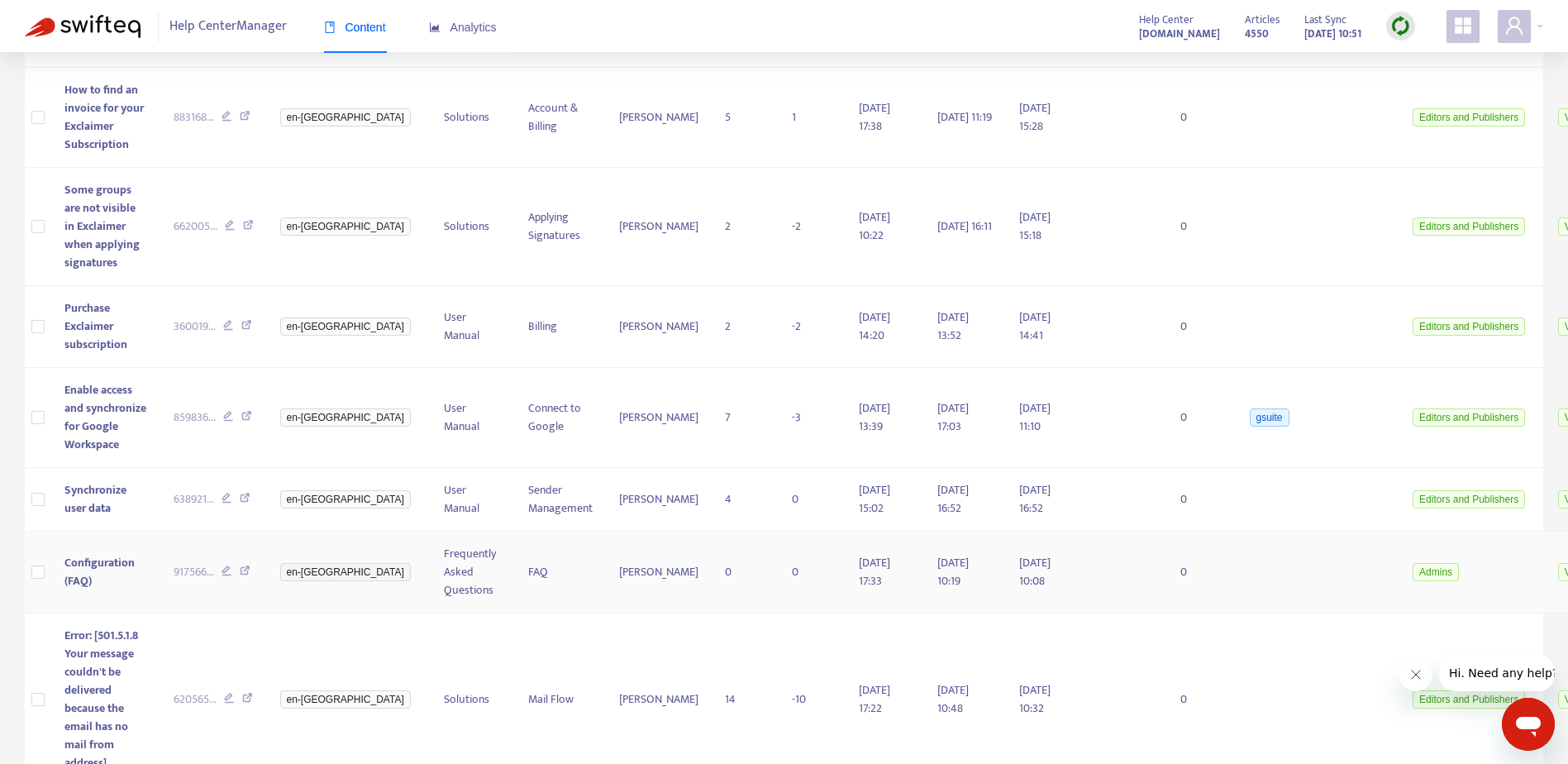
scroll to position [718, 0]
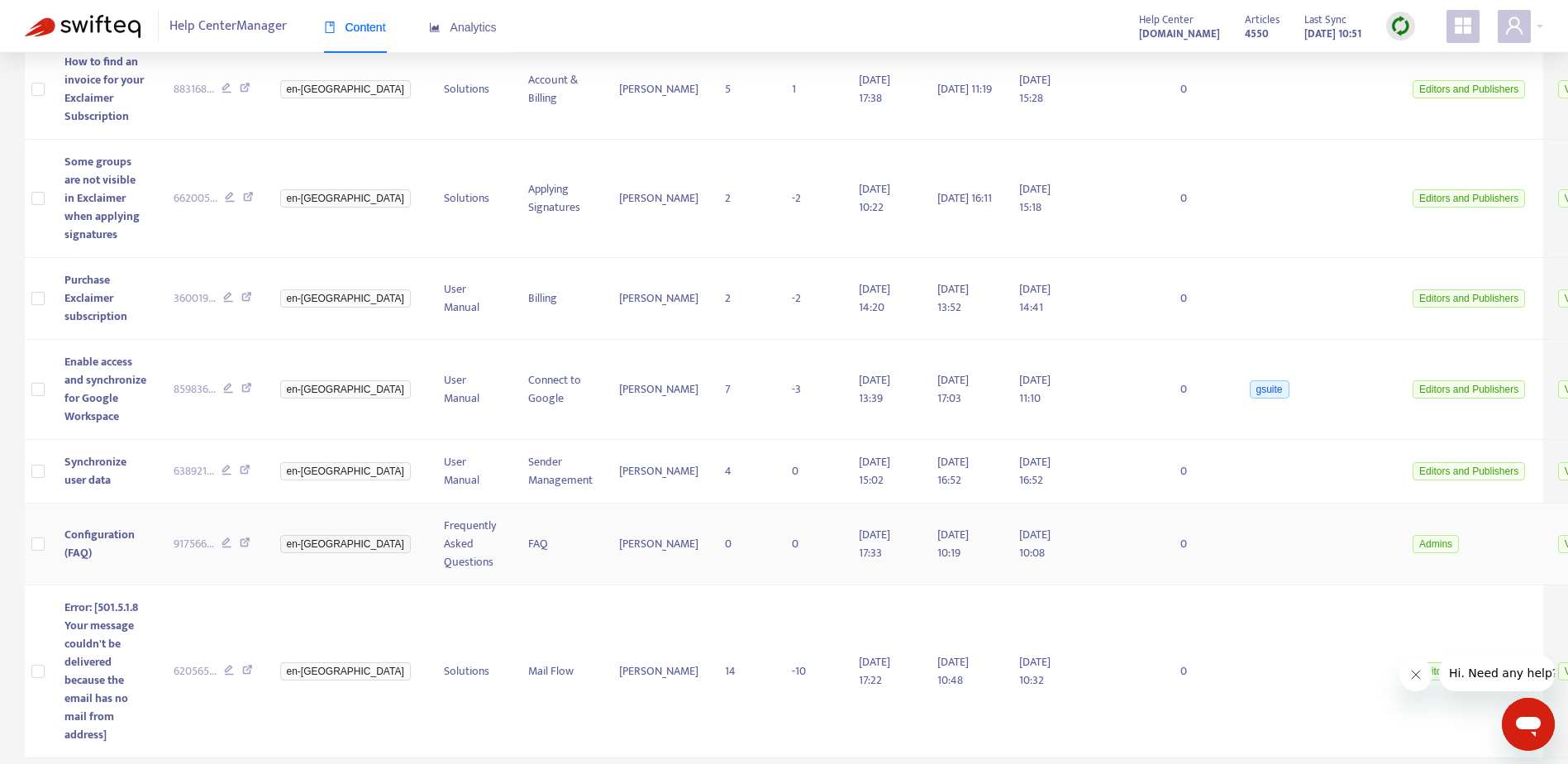
click at [246, 541] on icon at bounding box center [245, 545] width 11 height 15
click at [243, 668] on icon at bounding box center [247, 672] width 11 height 15
